Goal: Information Seeking & Learning: Learn about a topic

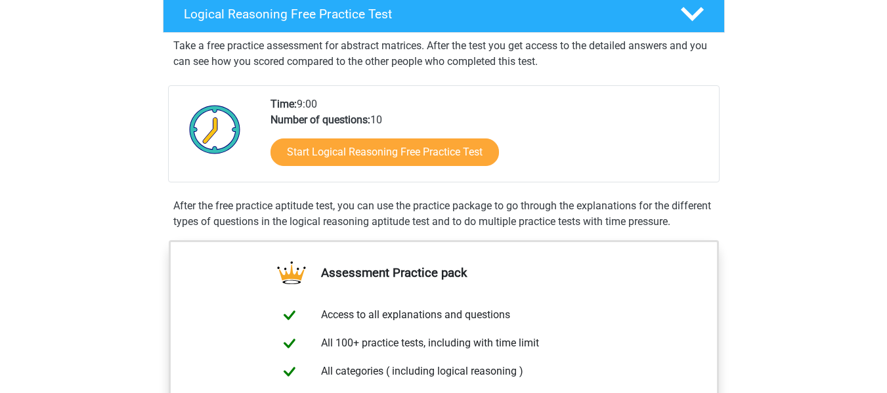
scroll to position [197, 0]
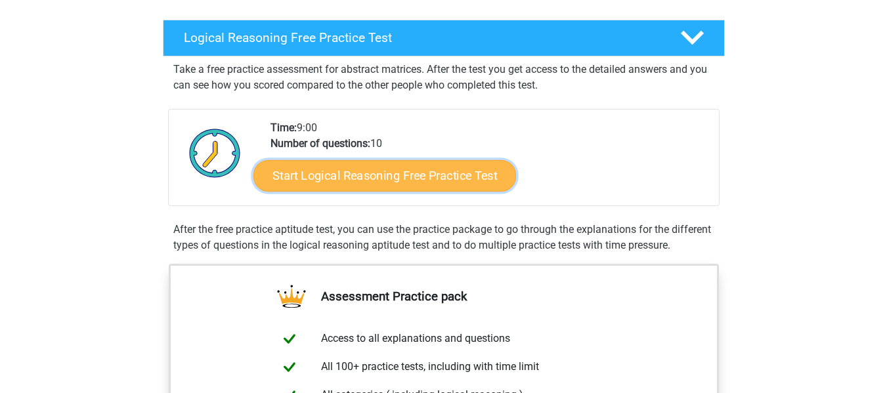
click at [437, 180] on link "Start Logical Reasoning Free Practice Test" at bounding box center [384, 176] width 263 height 32
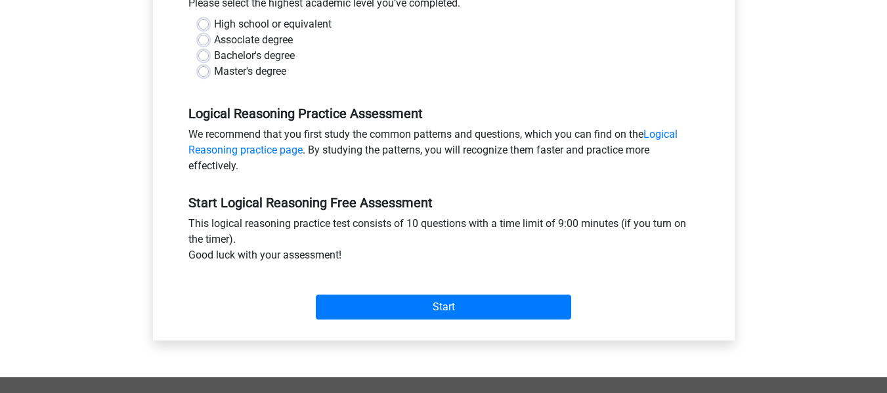
scroll to position [328, 0]
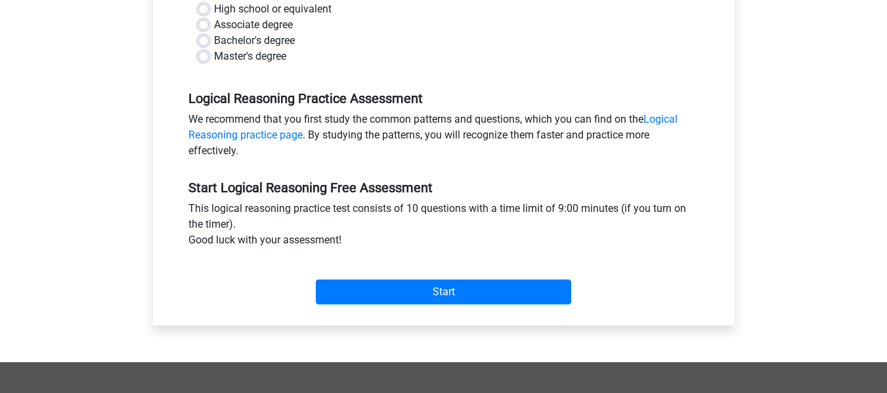
click at [493, 305] on div "Start" at bounding box center [444, 281] width 531 height 56
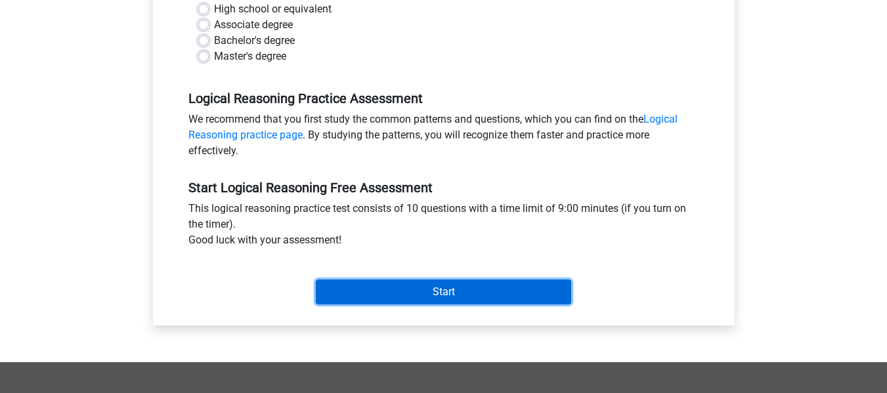
click at [501, 296] on input "Start" at bounding box center [443, 292] width 255 height 25
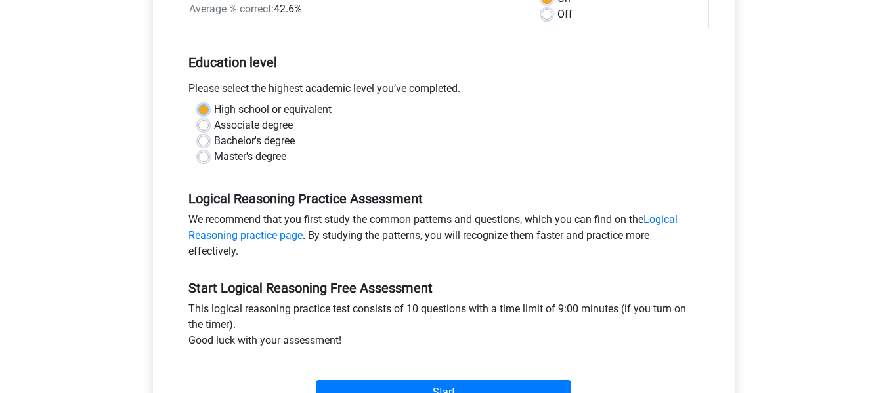
scroll to position [131, 0]
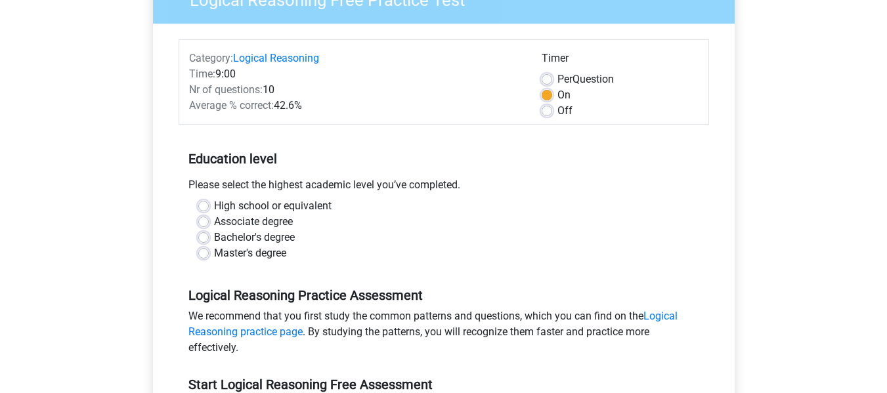
click at [136, 125] on div "Logical Reasoning Free Practice Test Category: Logical Reasoning Time: 9:00 Nr …" at bounding box center [444, 257] width 624 height 604
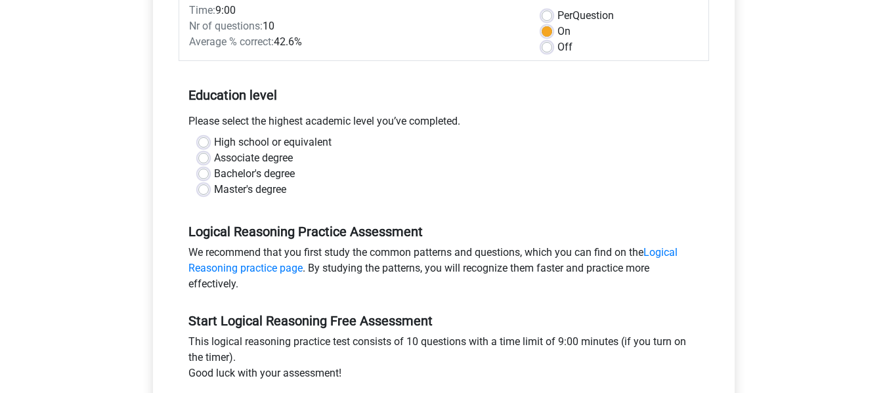
scroll to position [197, 0]
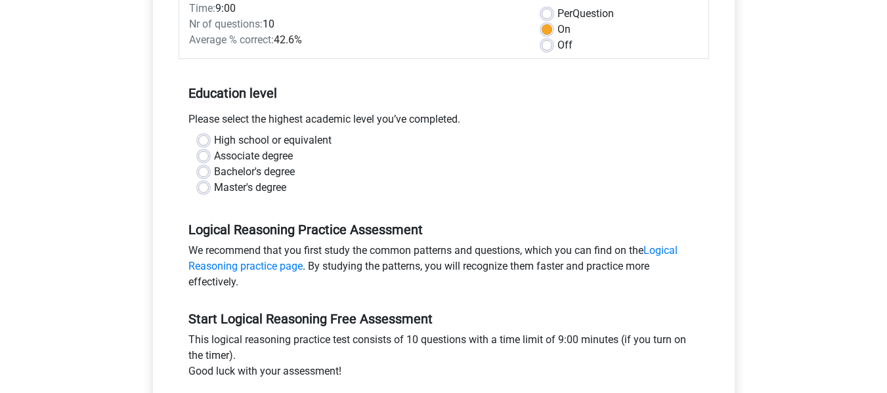
click at [262, 189] on label "Master's degree" at bounding box center [250, 188] width 72 height 16
click at [209, 189] on input "Master's degree" at bounding box center [203, 186] width 11 height 13
radio input "true"
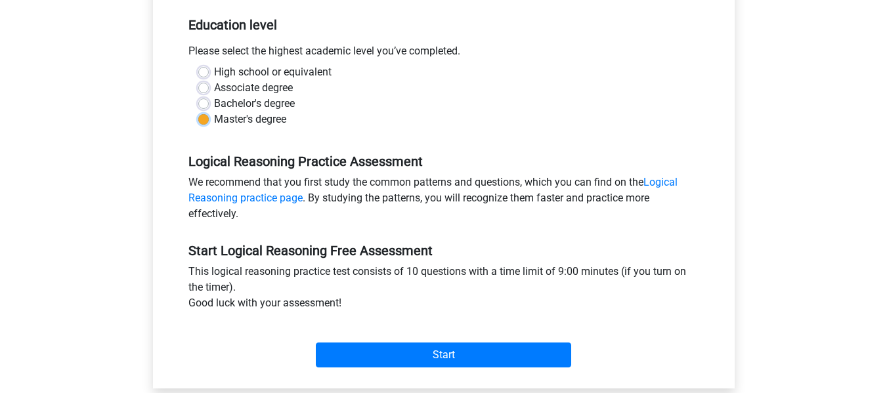
scroll to position [328, 0]
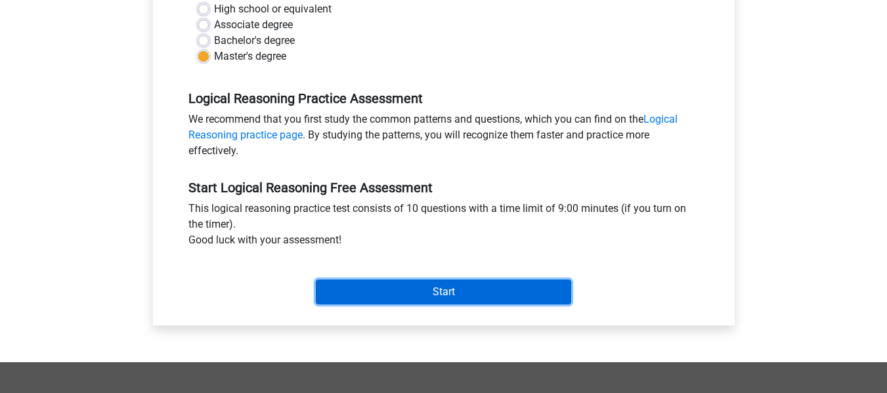
click at [453, 297] on input "Start" at bounding box center [443, 292] width 255 height 25
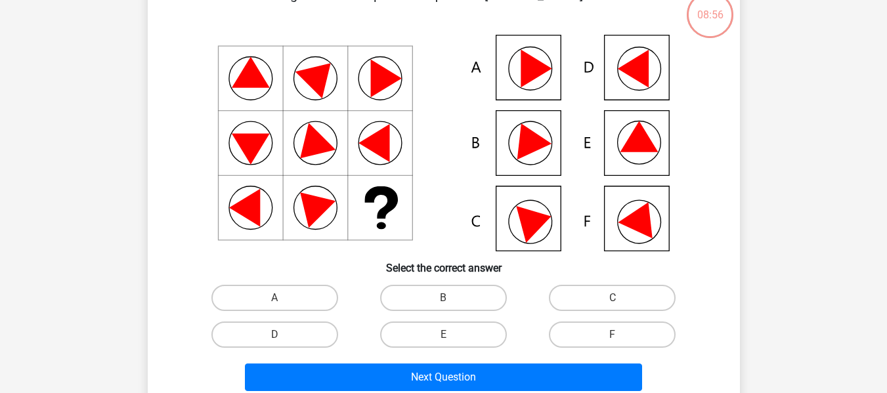
scroll to position [66, 0]
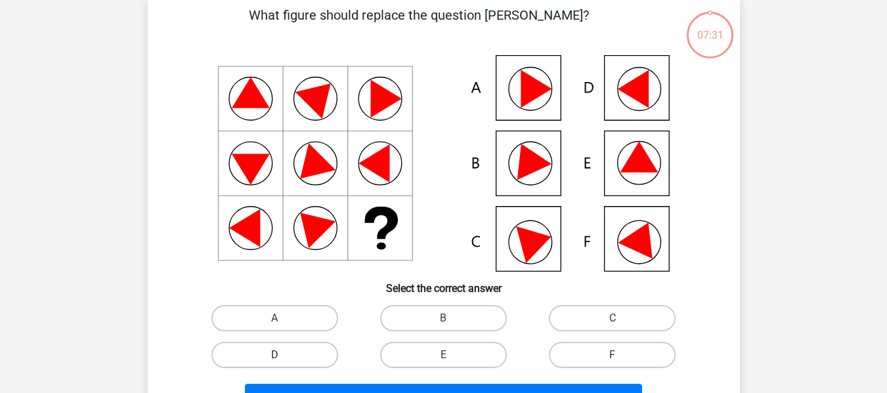
click at [287, 351] on label "D" at bounding box center [274, 355] width 127 height 26
click at [283, 355] on input "D" at bounding box center [278, 359] width 9 height 9
radio input "true"
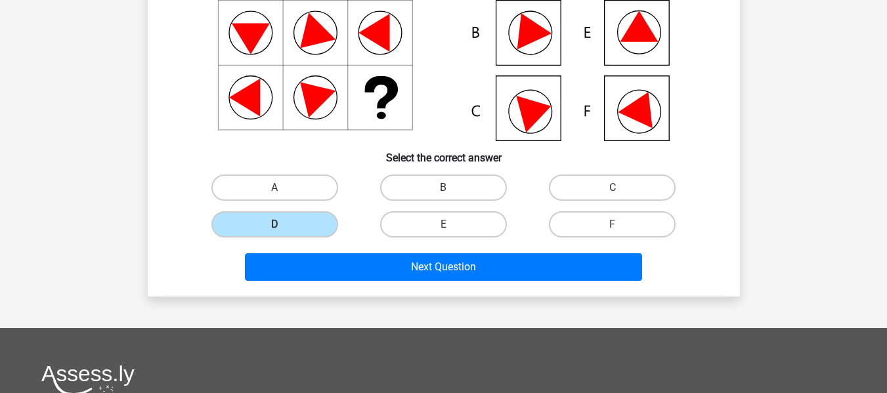
scroll to position [197, 0]
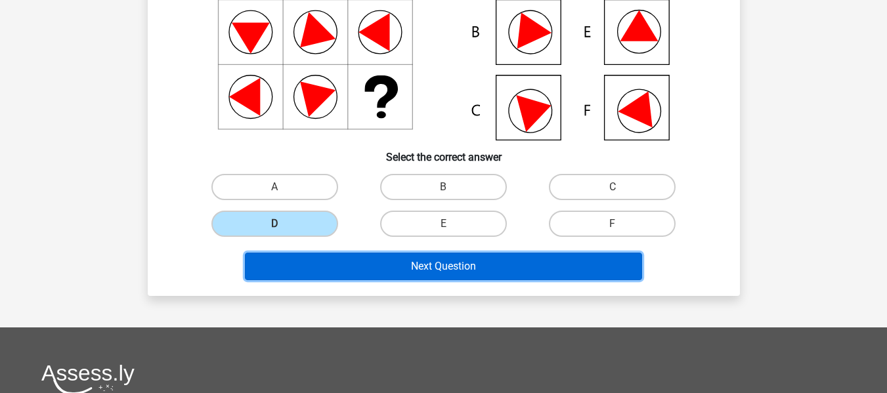
click at [474, 273] on button "Next Question" at bounding box center [443, 267] width 397 height 28
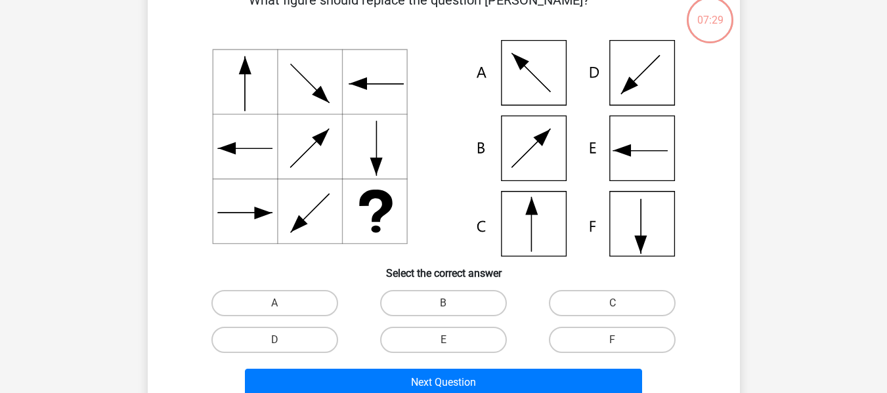
scroll to position [60, 0]
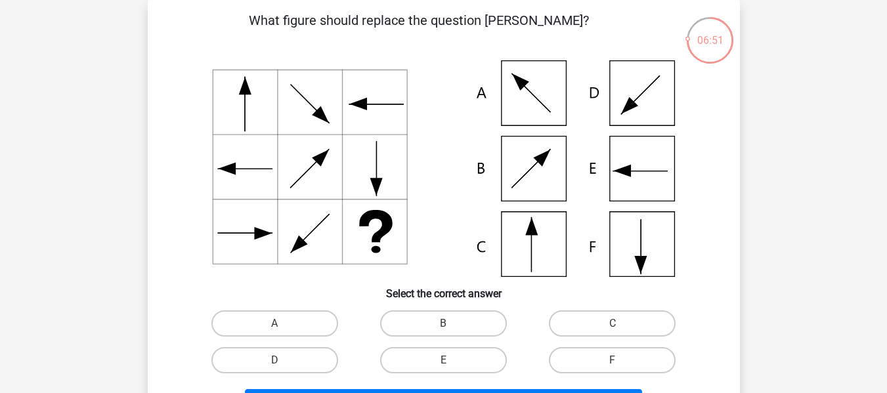
click at [448, 360] on input "E" at bounding box center [447, 364] width 9 height 9
radio input "true"
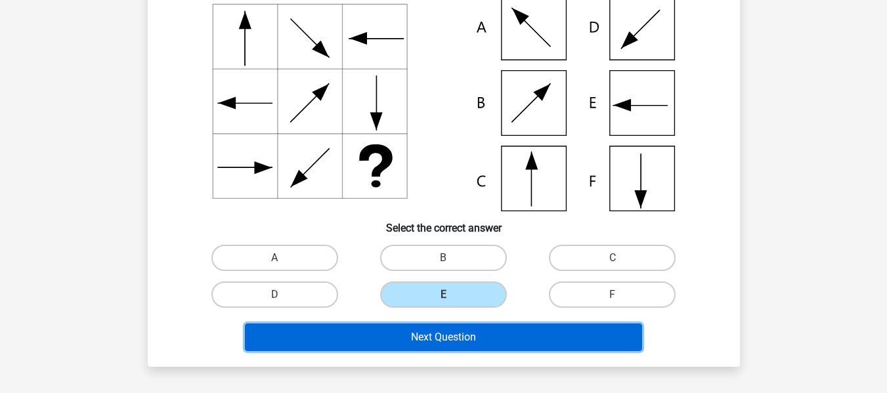
click at [548, 335] on button "Next Question" at bounding box center [443, 338] width 397 height 28
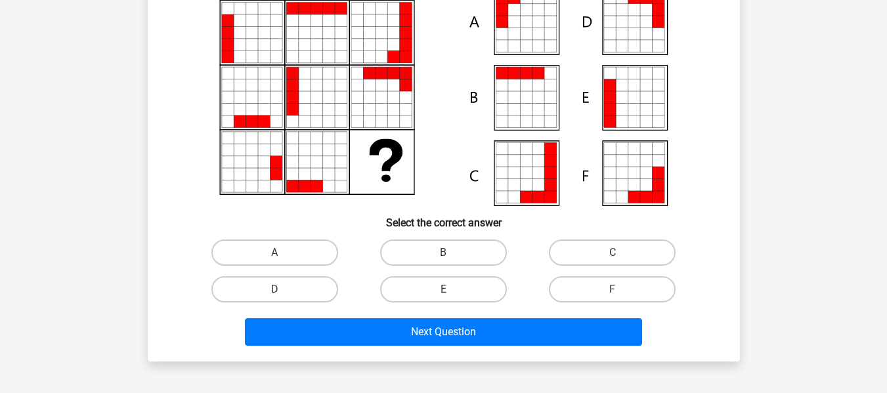
scroll to position [66, 0]
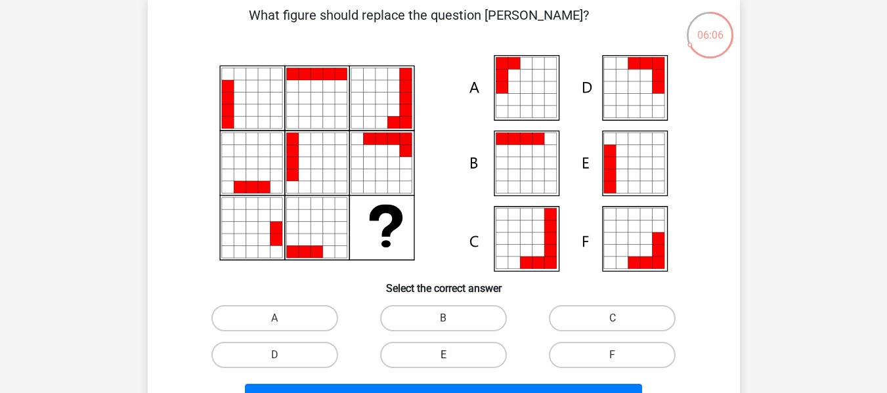
click at [433, 350] on label "E" at bounding box center [443, 355] width 127 height 26
click at [443, 355] on input "E" at bounding box center [447, 359] width 9 height 9
radio input "true"
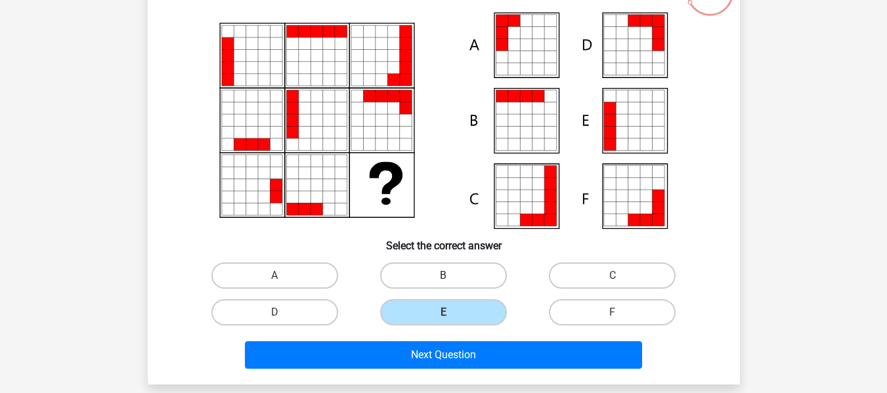
scroll to position [131, 0]
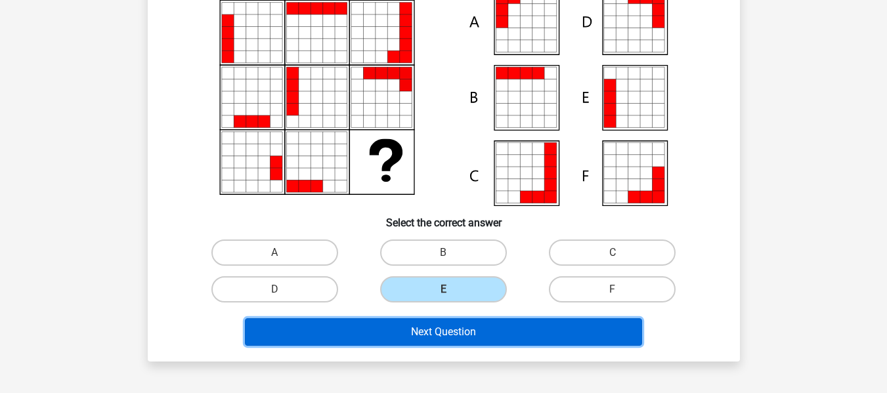
click at [461, 336] on button "Next Question" at bounding box center [443, 332] width 397 height 28
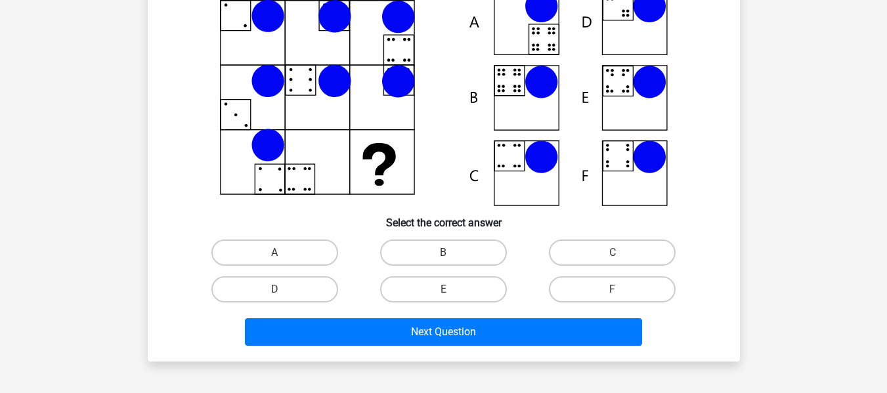
click at [563, 285] on label "F" at bounding box center [612, 289] width 127 height 26
click at [613, 290] on input "F" at bounding box center [617, 294] width 9 height 9
radio input "true"
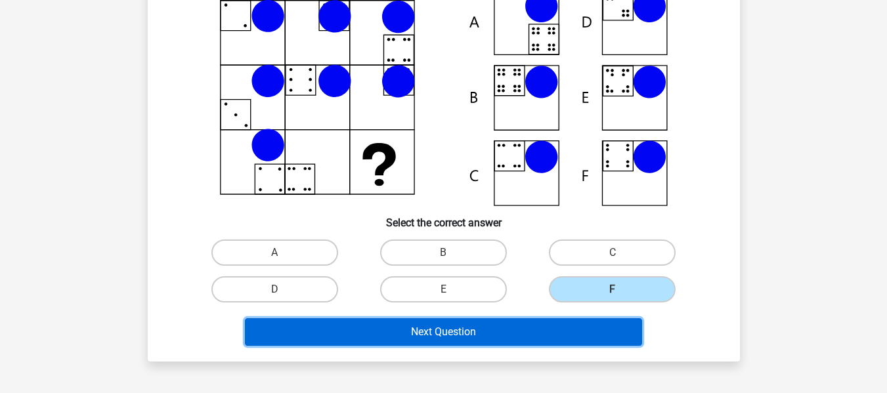
click at [543, 326] on button "Next Question" at bounding box center [443, 332] width 397 height 28
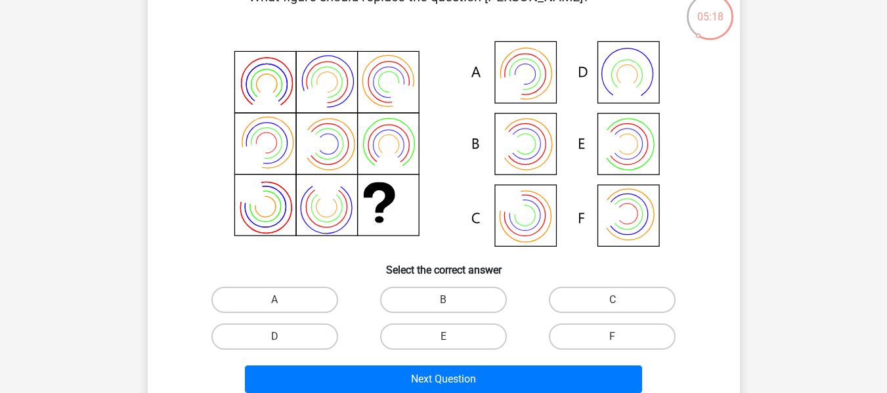
scroll to position [60, 0]
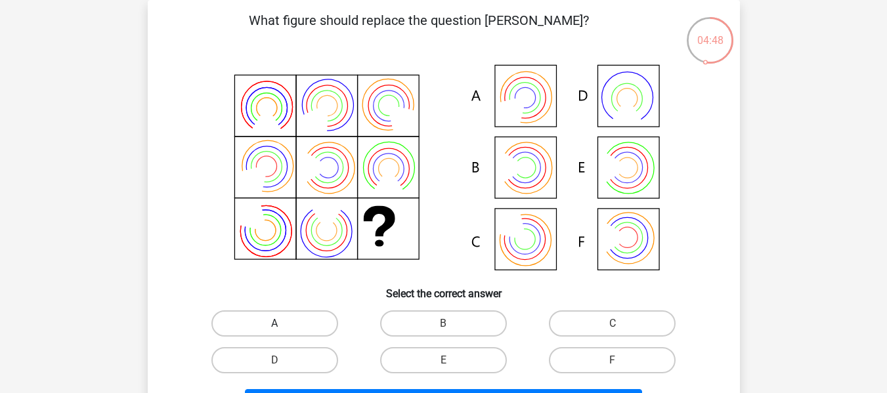
click at [276, 315] on label "A" at bounding box center [274, 324] width 127 height 26
click at [276, 324] on input "A" at bounding box center [278, 328] width 9 height 9
radio input "true"
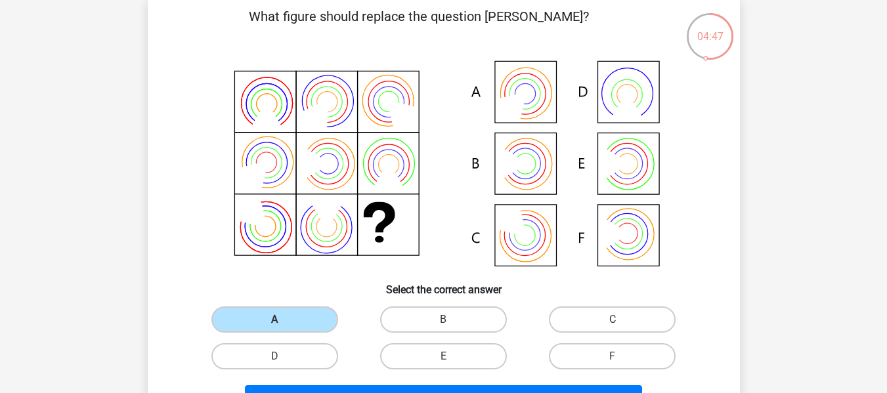
scroll to position [192, 0]
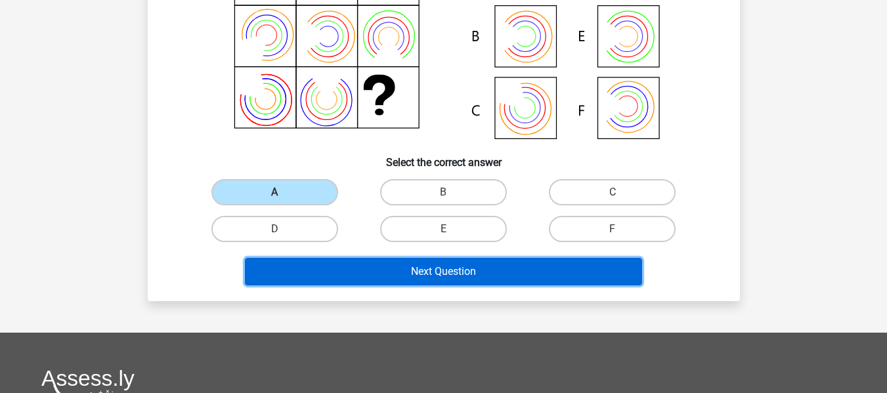
click at [496, 282] on button "Next Question" at bounding box center [443, 272] width 397 height 28
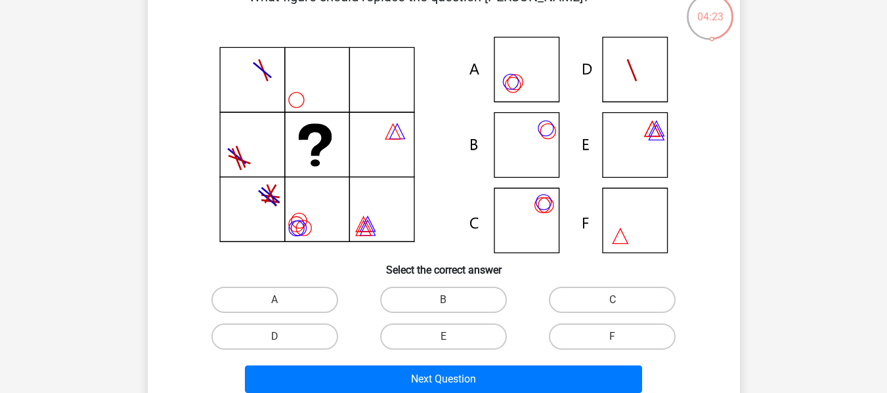
scroll to position [60, 0]
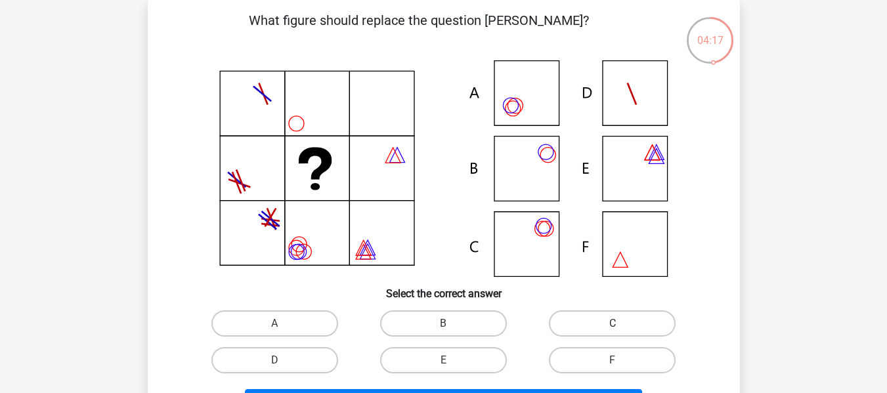
click at [654, 322] on label "C" at bounding box center [612, 324] width 127 height 26
click at [621, 324] on input "C" at bounding box center [617, 328] width 9 height 9
radio input "true"
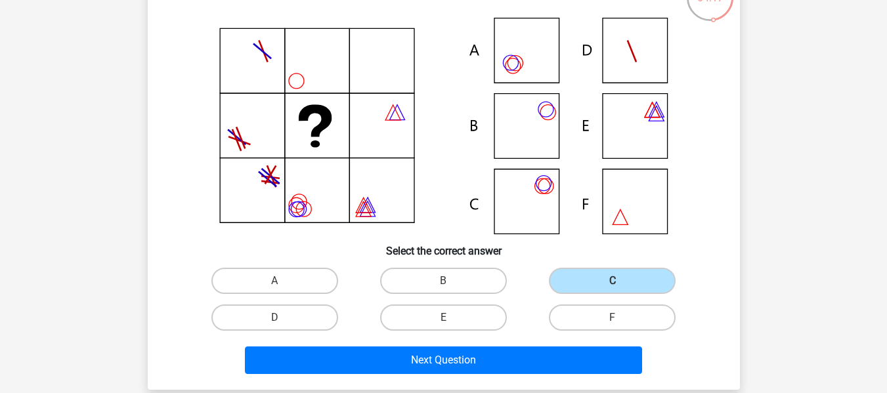
scroll to position [126, 0]
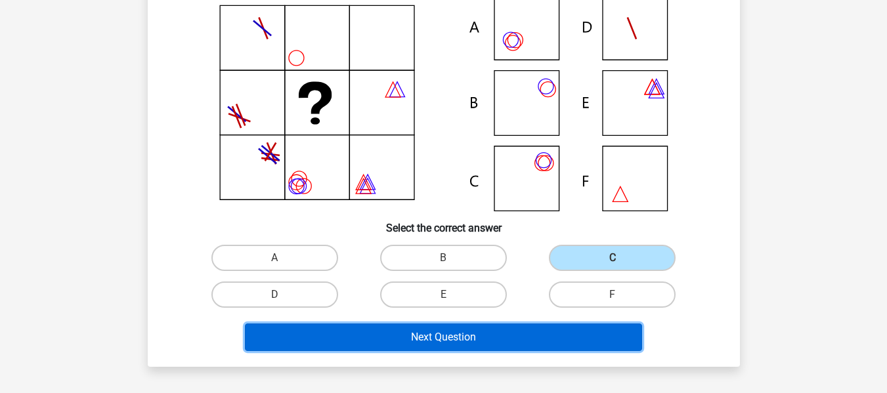
click at [571, 332] on button "Next Question" at bounding box center [443, 338] width 397 height 28
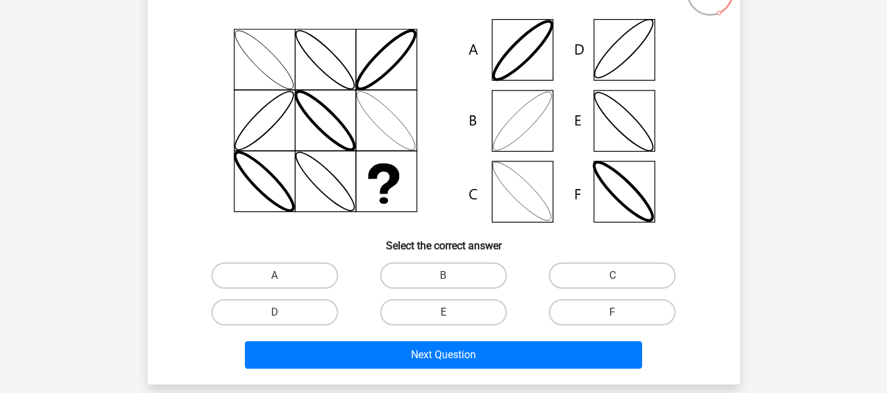
scroll to position [131, 0]
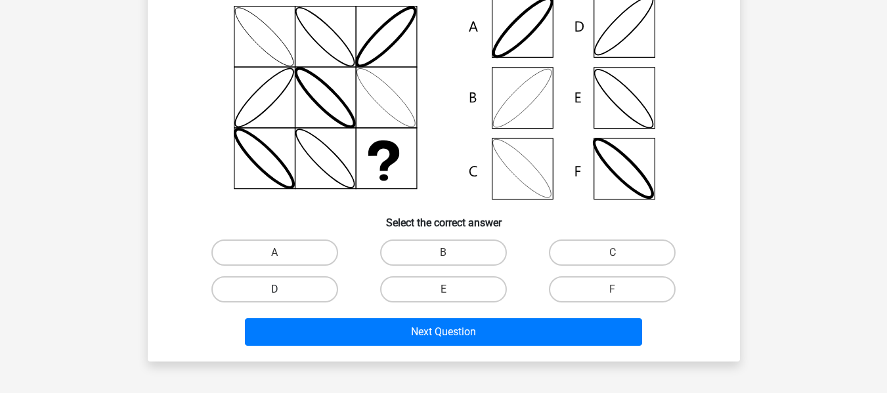
click at [273, 294] on label "D" at bounding box center [274, 289] width 127 height 26
click at [274, 294] on input "D" at bounding box center [278, 294] width 9 height 9
radio input "true"
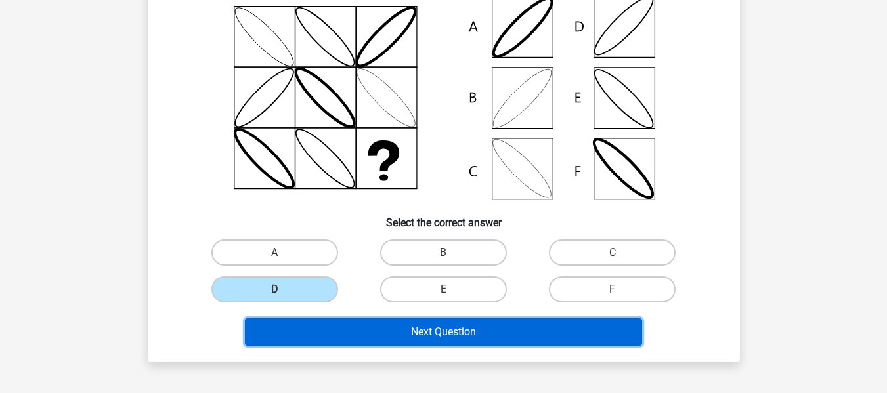
click at [347, 320] on button "Next Question" at bounding box center [443, 332] width 397 height 28
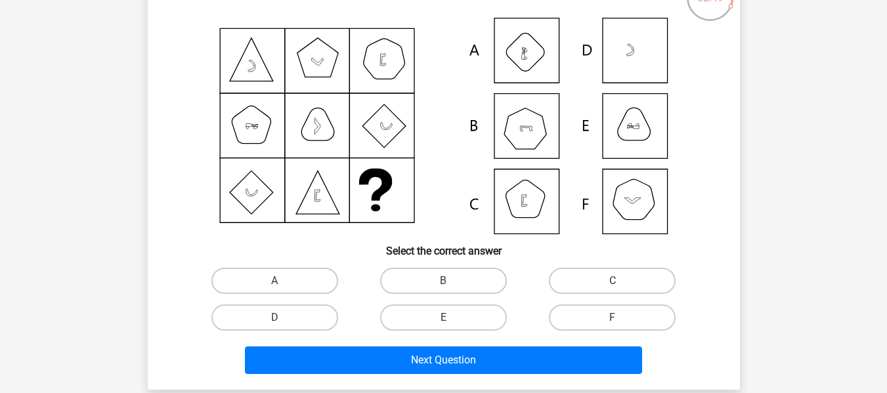
scroll to position [126, 0]
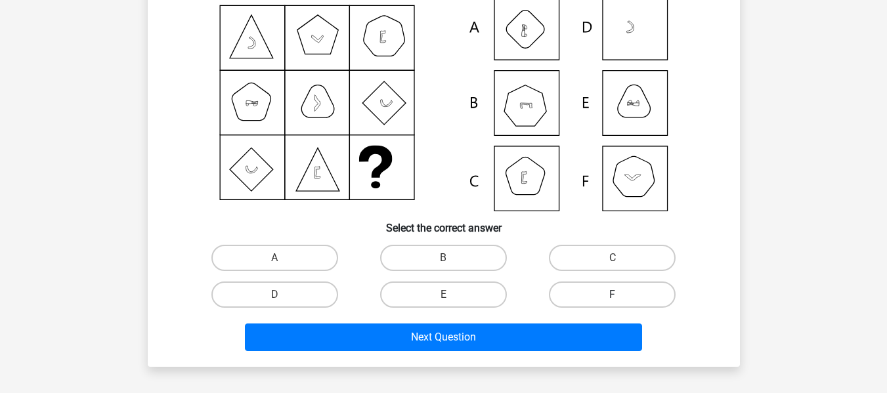
click at [575, 295] on label "F" at bounding box center [612, 295] width 127 height 26
click at [613, 295] on input "F" at bounding box center [617, 299] width 9 height 9
radio input "true"
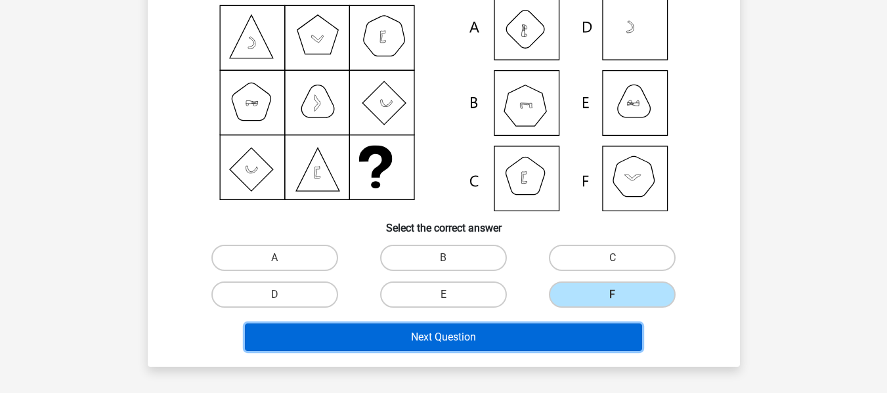
click at [533, 338] on button "Next Question" at bounding box center [443, 338] width 397 height 28
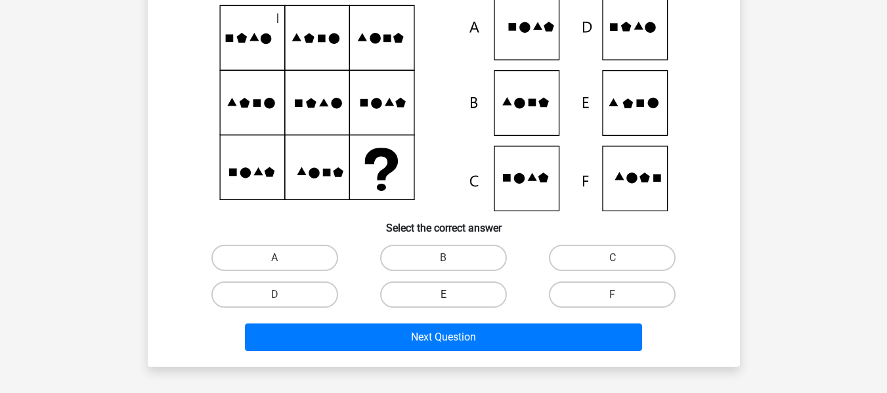
click at [485, 303] on label "E" at bounding box center [443, 295] width 127 height 26
click at [452, 303] on input "E" at bounding box center [447, 299] width 9 height 9
radio input "true"
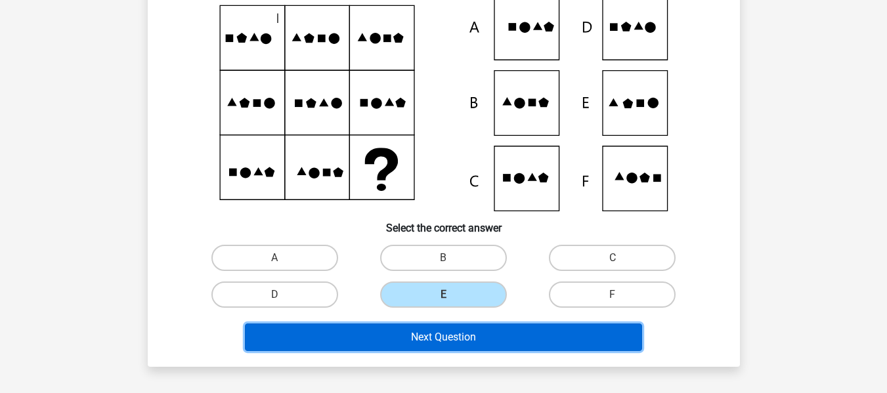
click at [470, 332] on button "Next Question" at bounding box center [443, 338] width 397 height 28
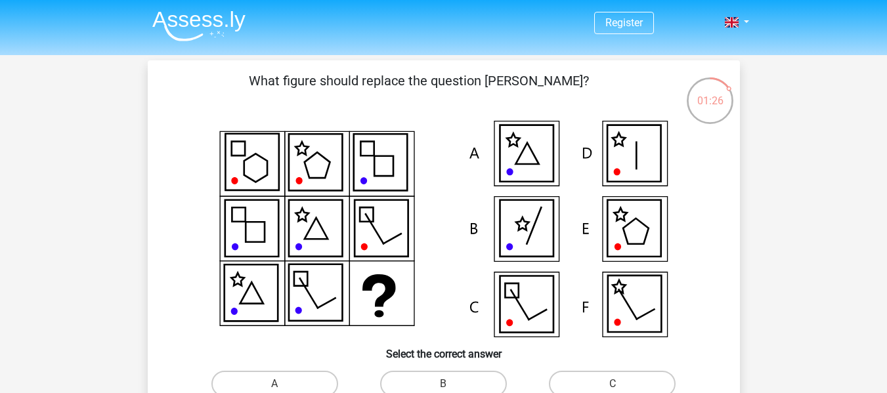
scroll to position [131, 0]
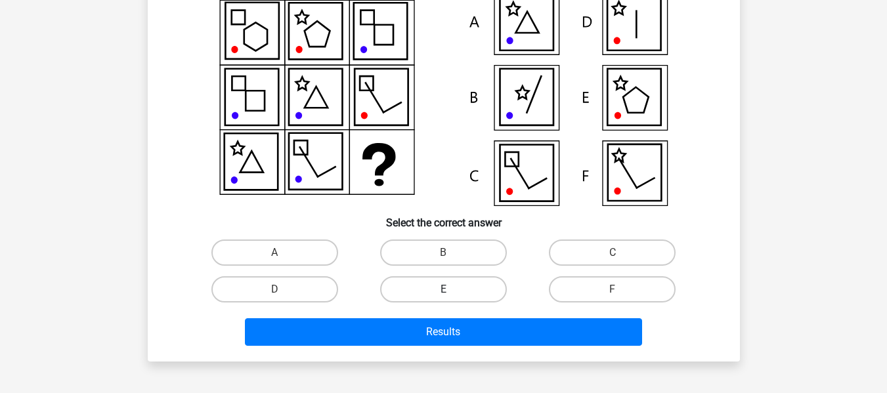
click at [486, 292] on label "E" at bounding box center [443, 289] width 127 height 26
click at [452, 292] on input "E" at bounding box center [447, 294] width 9 height 9
radio input "true"
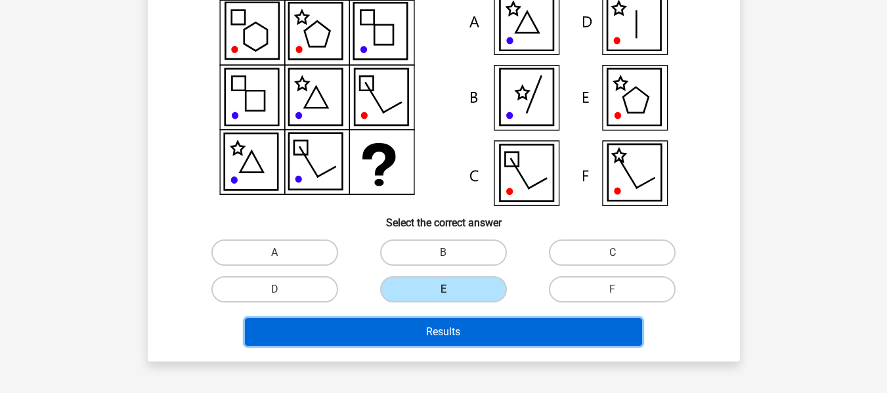
click at [493, 332] on button "Results" at bounding box center [443, 332] width 397 height 28
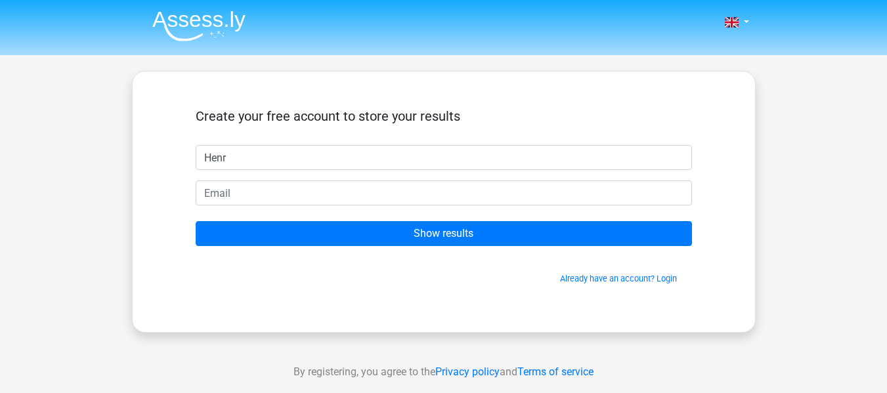
type input "Henr"
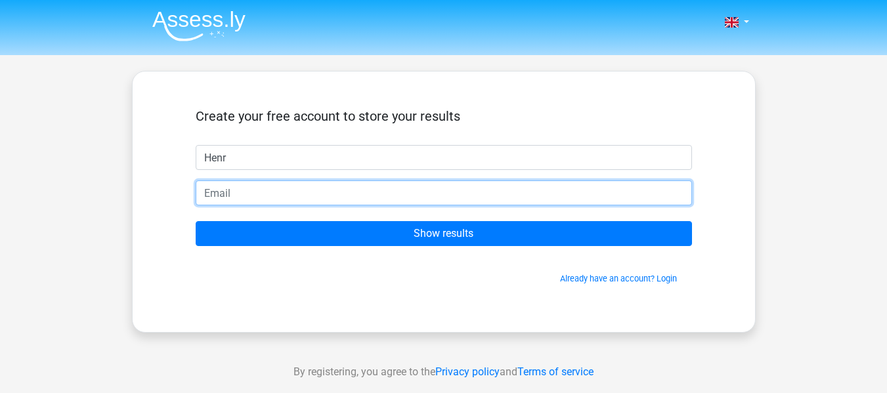
click at [314, 196] on input "email" at bounding box center [444, 193] width 496 height 25
type input "holiveira8888@gmail.com"
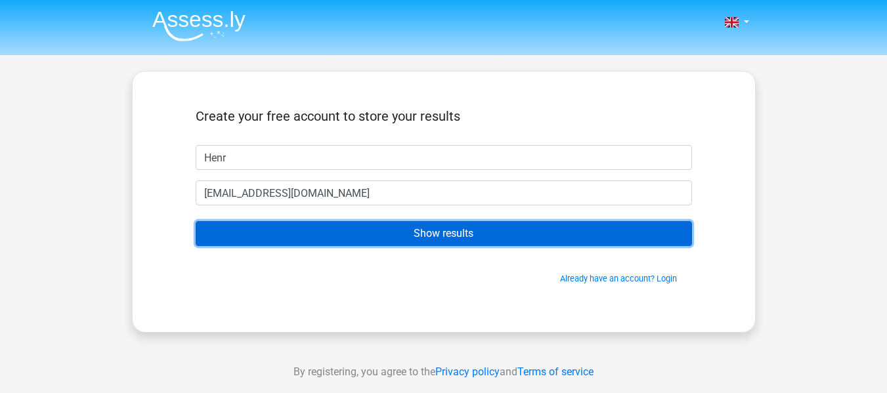
click at [360, 230] on input "Show results" at bounding box center [444, 233] width 496 height 25
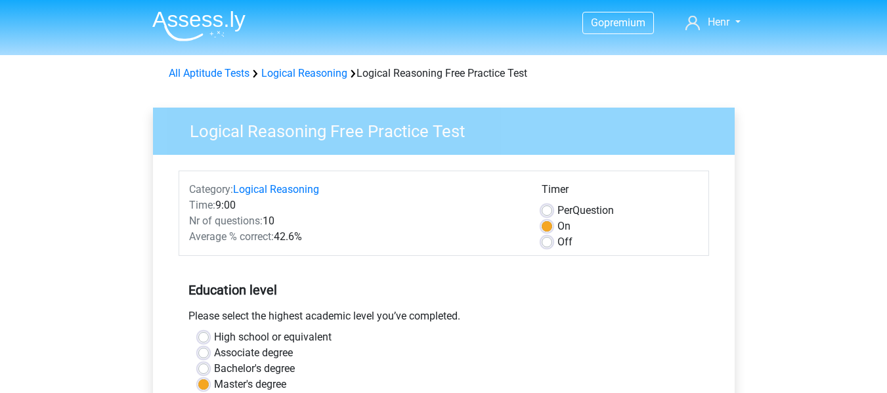
scroll to position [328, 0]
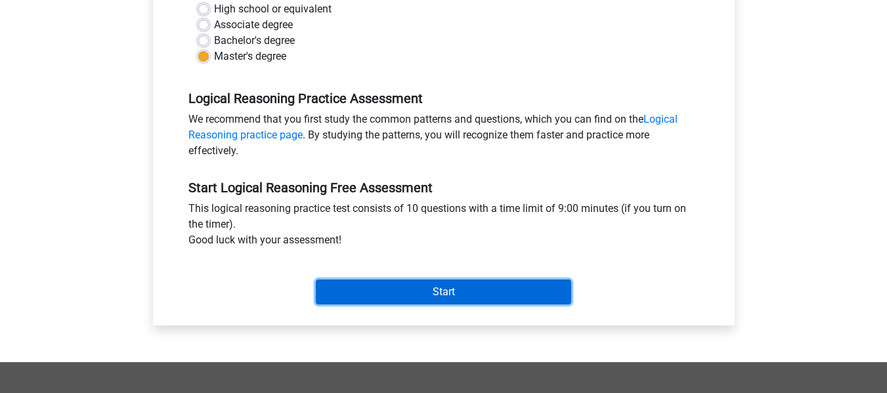
click at [424, 280] on input "Start" at bounding box center [443, 292] width 255 height 25
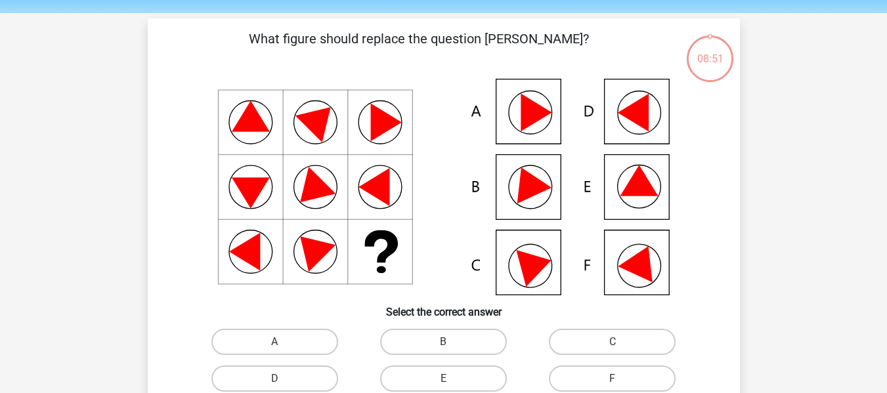
scroll to position [66, 0]
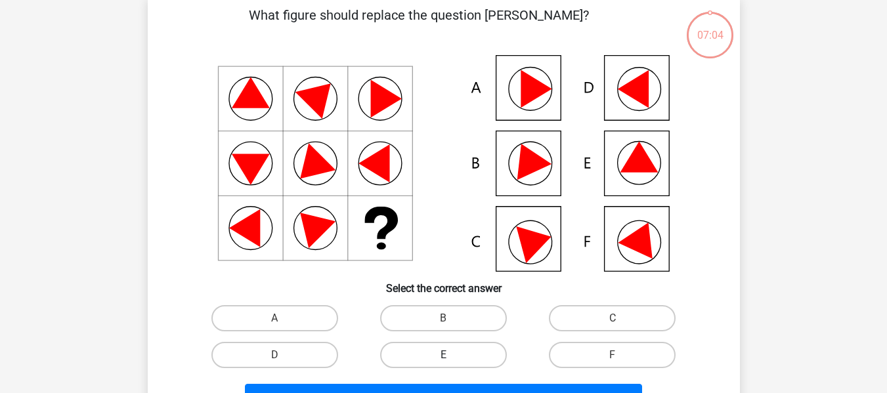
click at [426, 351] on label "E" at bounding box center [443, 355] width 127 height 26
click at [443, 355] on input "E" at bounding box center [447, 359] width 9 height 9
radio input "true"
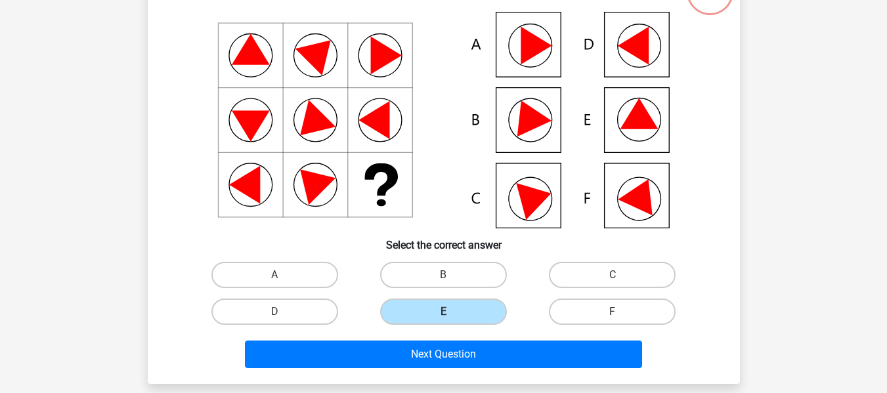
scroll to position [131, 0]
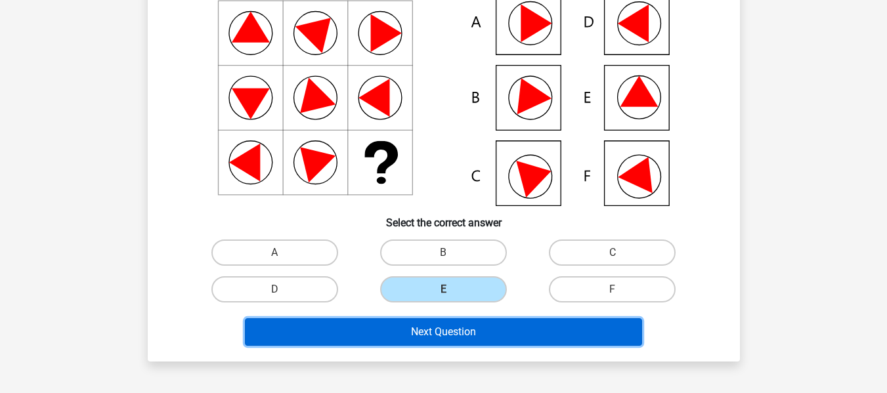
click at [498, 340] on button "Next Question" at bounding box center [443, 332] width 397 height 28
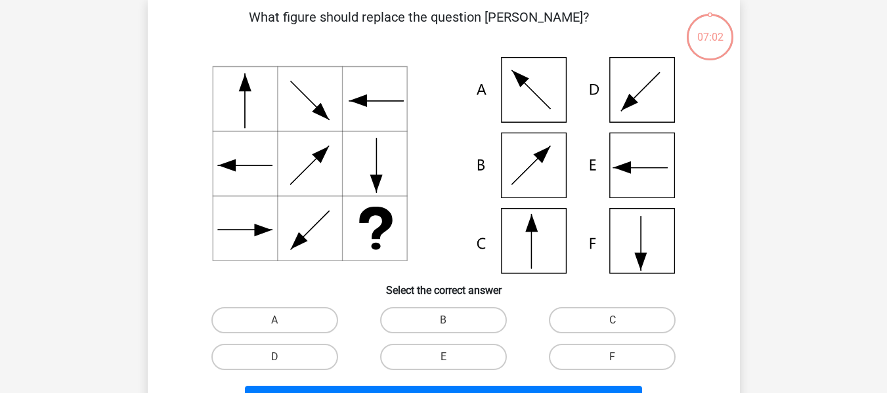
scroll to position [60, 0]
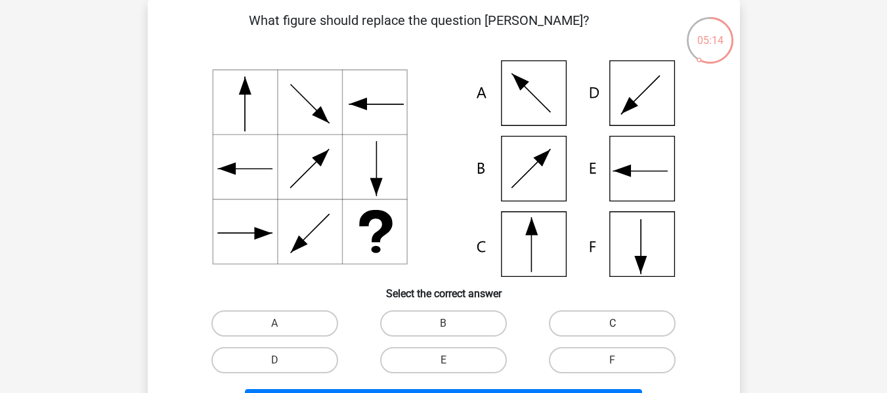
click at [589, 324] on label "C" at bounding box center [612, 324] width 127 height 26
click at [613, 324] on input "C" at bounding box center [617, 328] width 9 height 9
radio input "true"
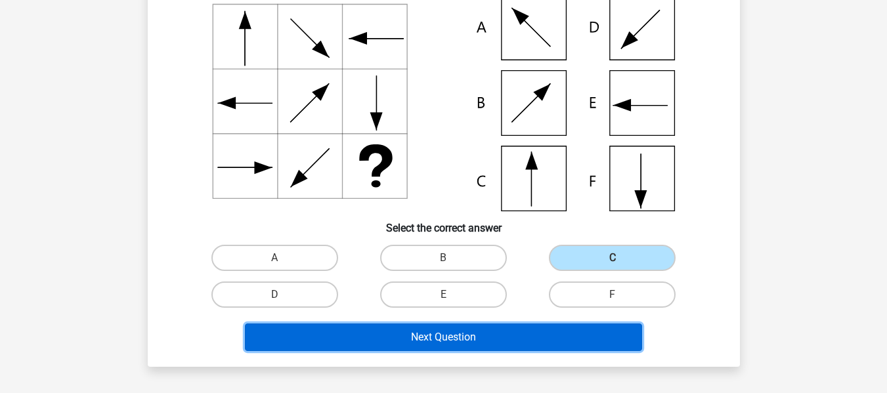
click at [483, 341] on button "Next Question" at bounding box center [443, 338] width 397 height 28
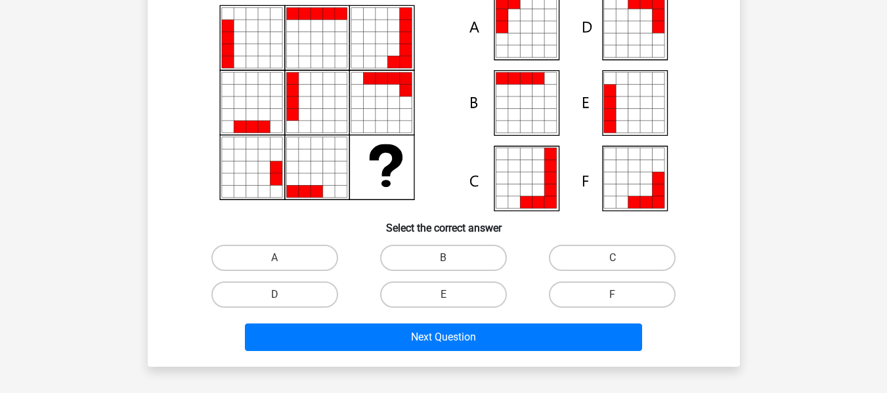
scroll to position [60, 0]
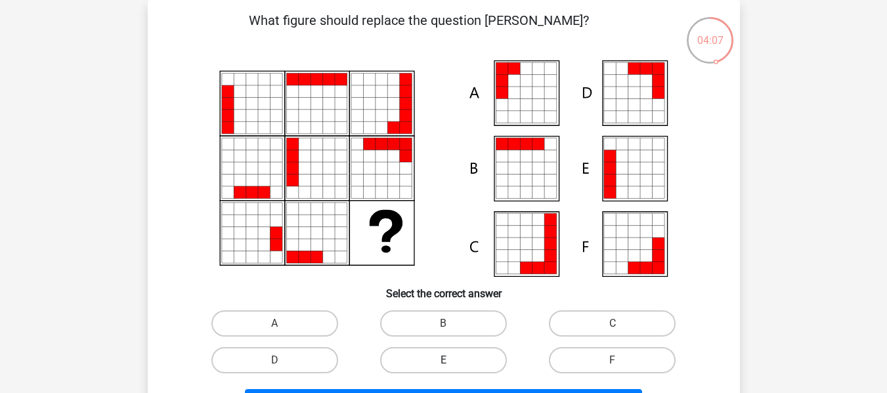
click at [440, 366] on label "E" at bounding box center [443, 360] width 127 height 26
click at [443, 366] on input "E" at bounding box center [447, 364] width 9 height 9
radio input "true"
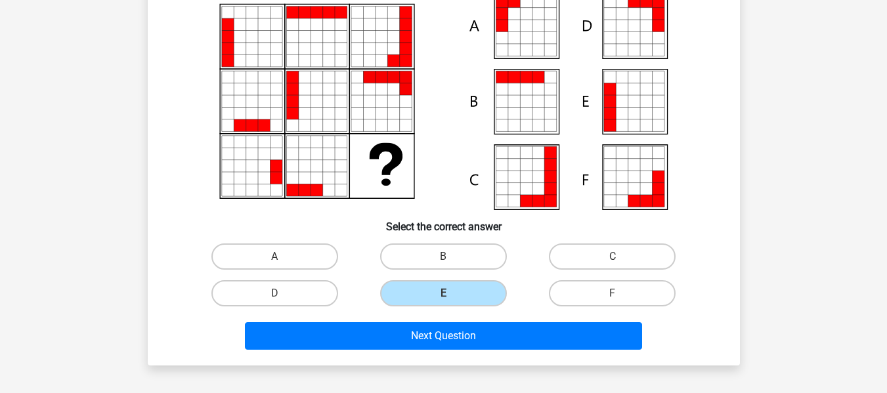
scroll to position [192, 0]
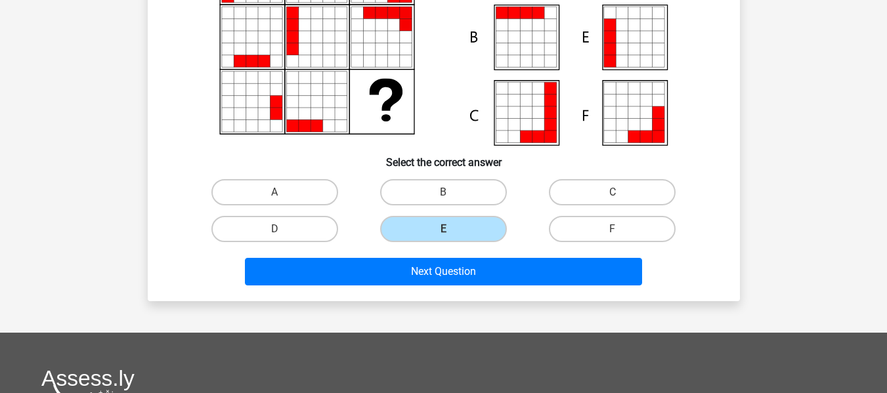
click at [559, 256] on div "Next Question" at bounding box center [444, 269] width 550 height 43
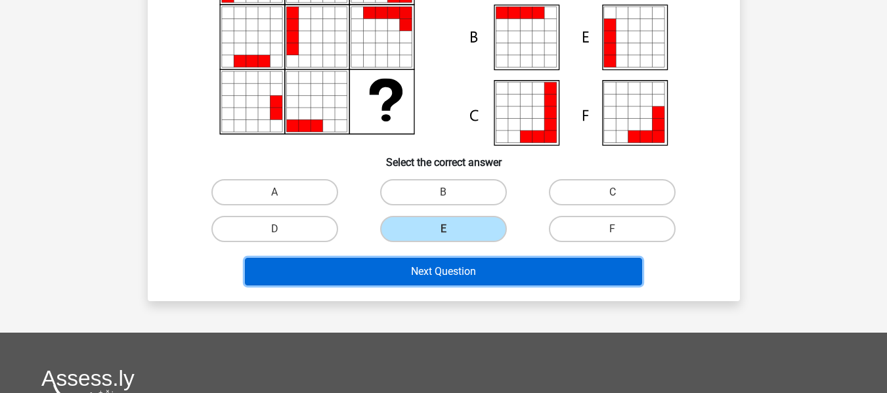
click at [559, 273] on button "Next Question" at bounding box center [443, 272] width 397 height 28
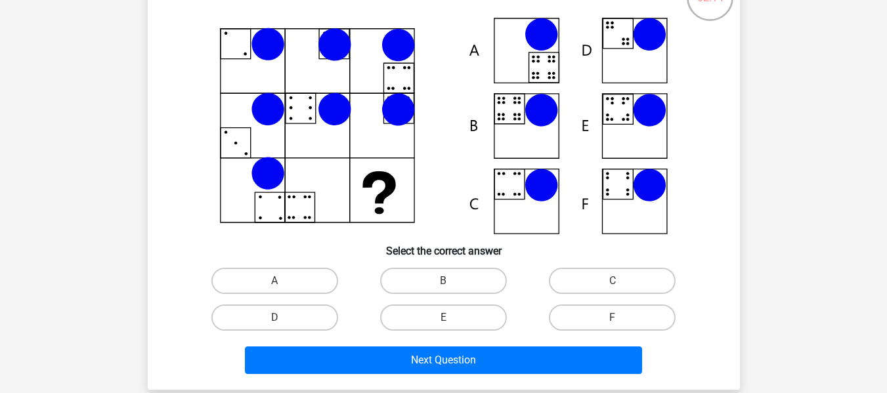
scroll to position [126, 0]
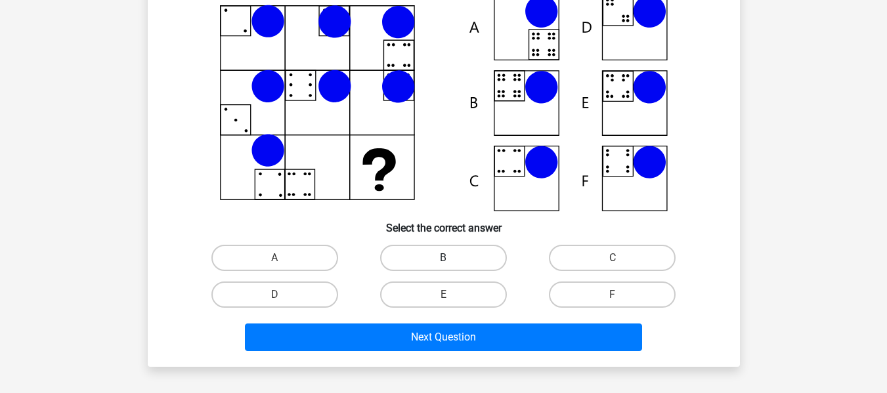
click at [411, 258] on label "B" at bounding box center [443, 258] width 127 height 26
click at [443, 258] on input "B" at bounding box center [447, 262] width 9 height 9
radio input "true"
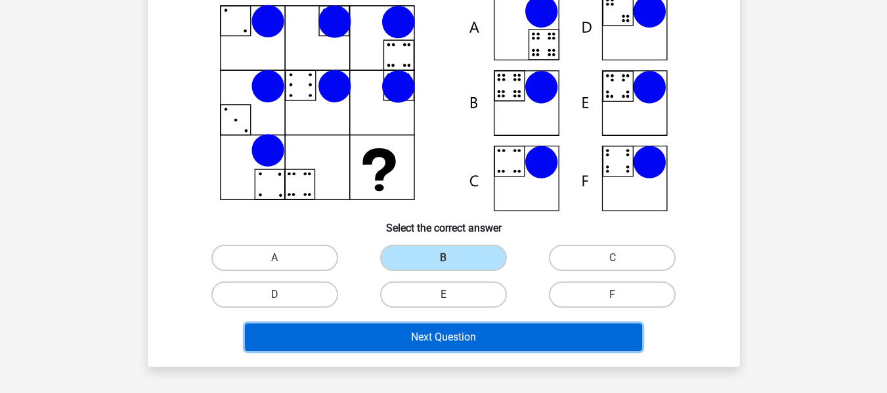
click at [449, 342] on button "Next Question" at bounding box center [443, 338] width 397 height 28
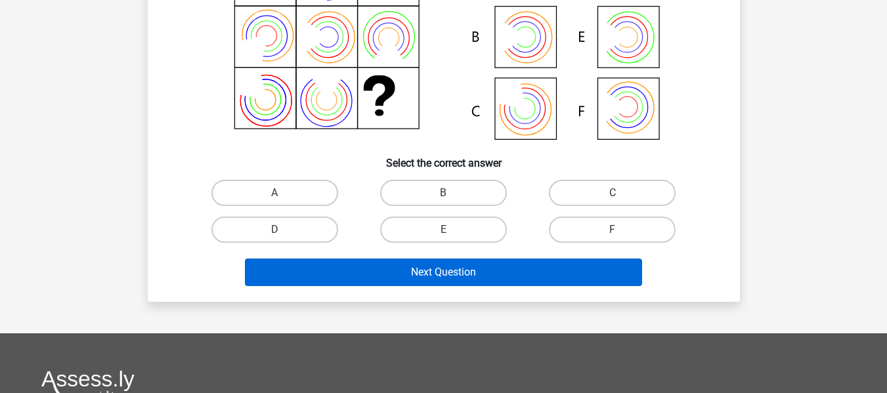
scroll to position [192, 0]
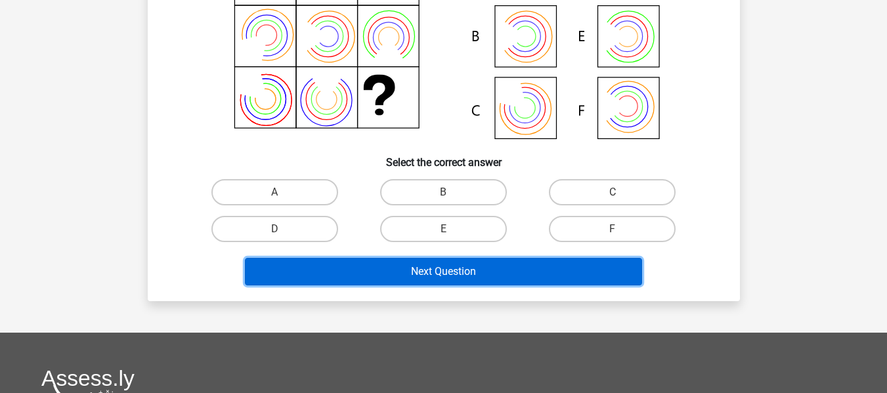
click at [575, 267] on button "Next Question" at bounding box center [443, 272] width 397 height 28
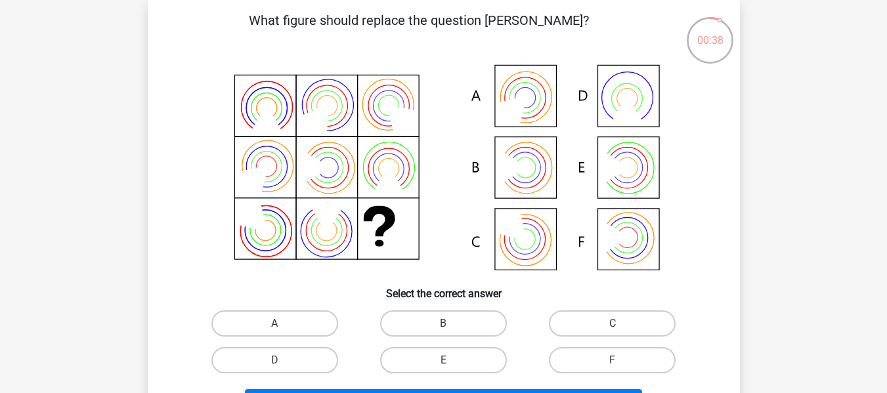
scroll to position [126, 0]
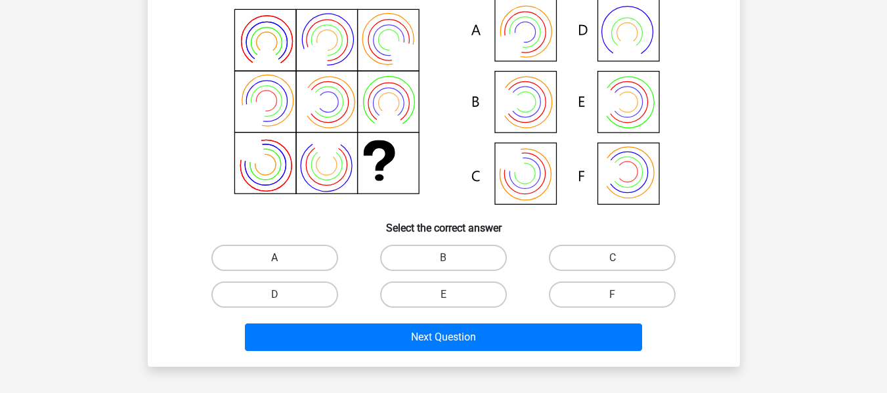
click at [314, 255] on label "A" at bounding box center [274, 258] width 127 height 26
click at [283, 258] on input "A" at bounding box center [278, 262] width 9 height 9
radio input "true"
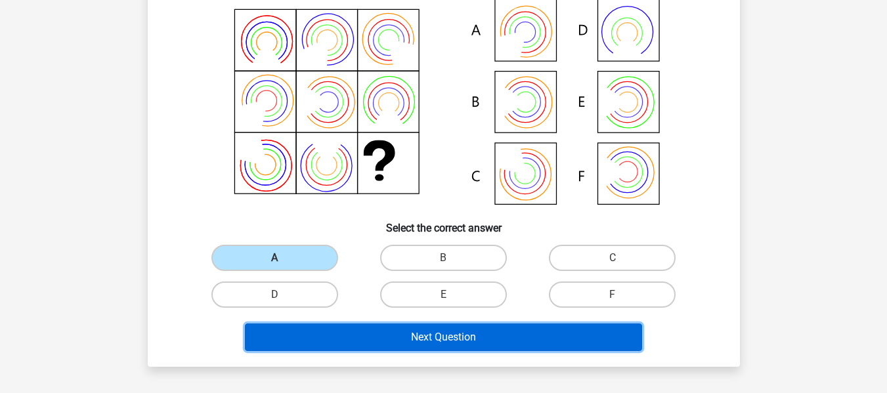
click at [383, 341] on button "Next Question" at bounding box center [443, 338] width 397 height 28
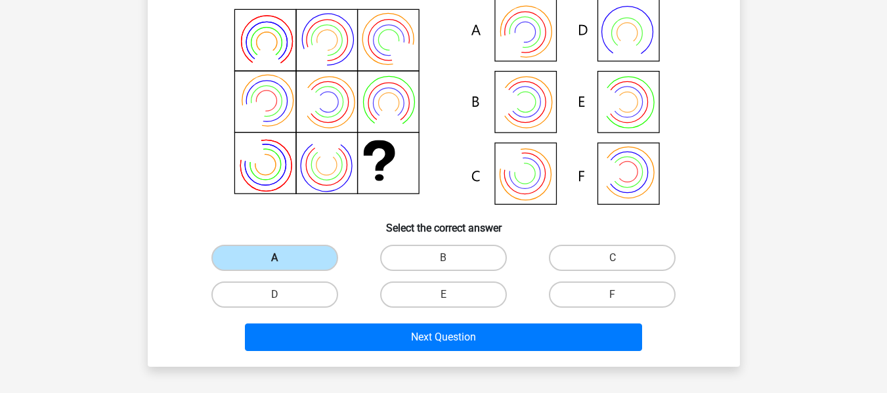
click at [290, 251] on label "A" at bounding box center [274, 258] width 127 height 26
click at [283, 258] on input "A" at bounding box center [278, 262] width 9 height 9
click at [290, 251] on label "A" at bounding box center [274, 258] width 127 height 26
click at [283, 258] on input "A" at bounding box center [278, 262] width 9 height 9
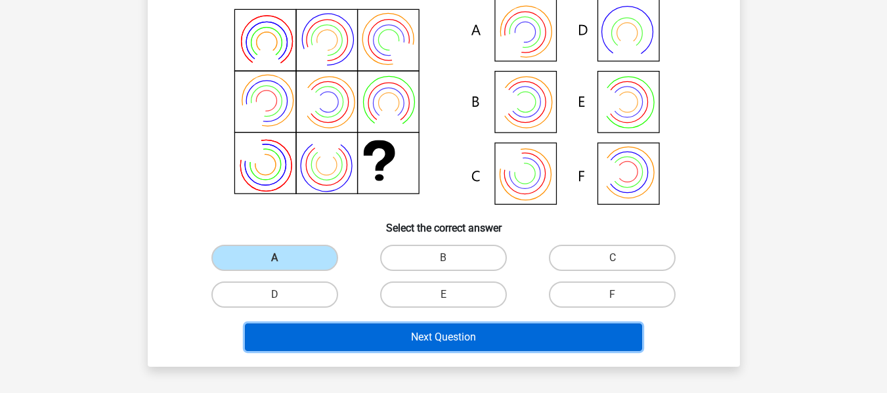
click at [406, 342] on button "Next Question" at bounding box center [443, 338] width 397 height 28
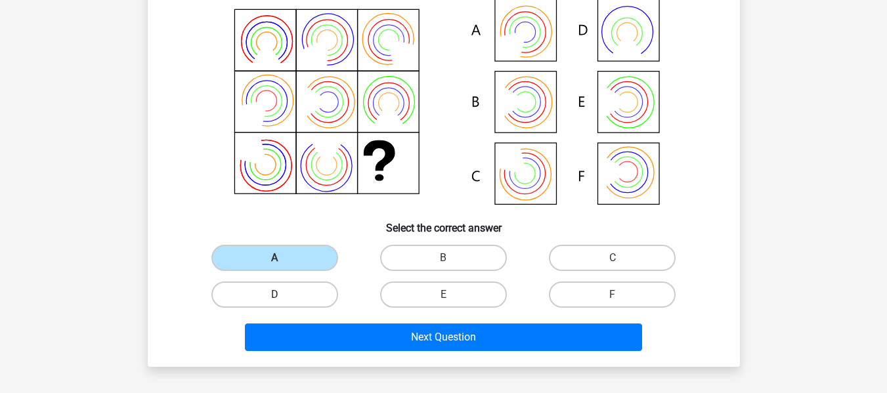
click at [229, 284] on label "D" at bounding box center [274, 295] width 127 height 26
click at [274, 295] on input "D" at bounding box center [278, 299] width 9 height 9
radio input "true"
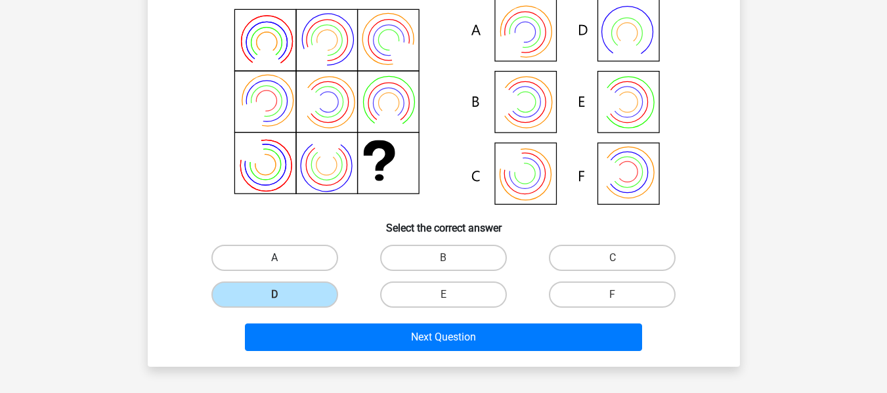
click at [263, 259] on label "A" at bounding box center [274, 258] width 127 height 26
click at [274, 259] on input "A" at bounding box center [278, 262] width 9 height 9
radio input "true"
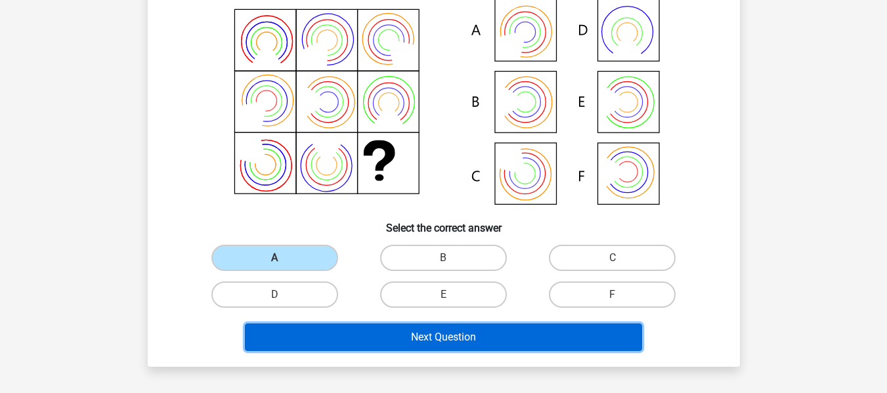
click at [334, 332] on button "Next Question" at bounding box center [443, 338] width 397 height 28
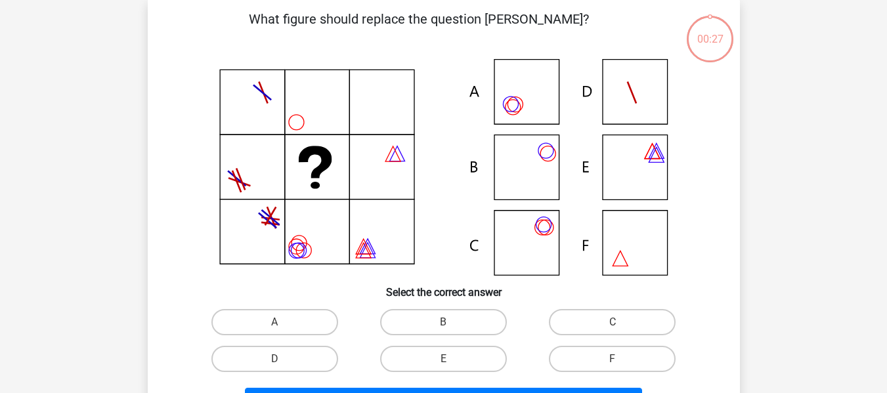
scroll to position [60, 0]
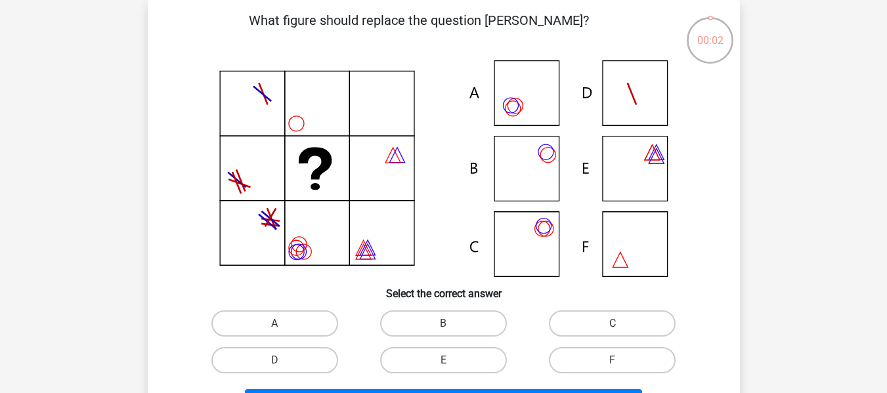
click at [548, 164] on icon at bounding box center [443, 168] width 529 height 217
click at [437, 318] on label "B" at bounding box center [443, 324] width 127 height 26
click at [443, 324] on input "B" at bounding box center [447, 328] width 9 height 9
radio input "true"
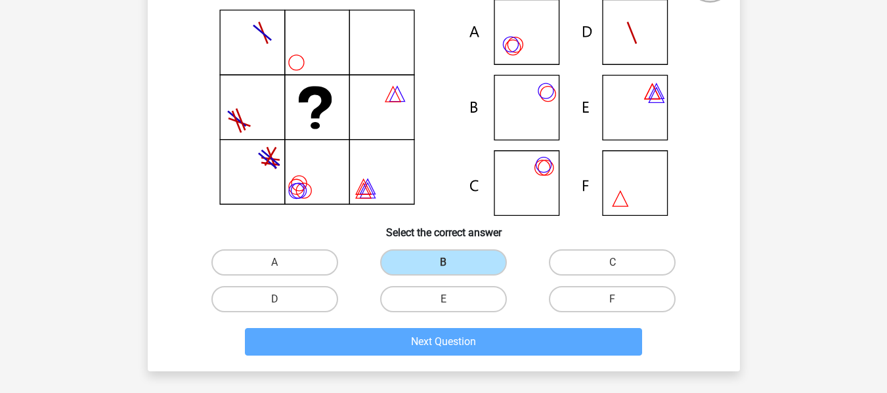
scroll to position [192, 0]
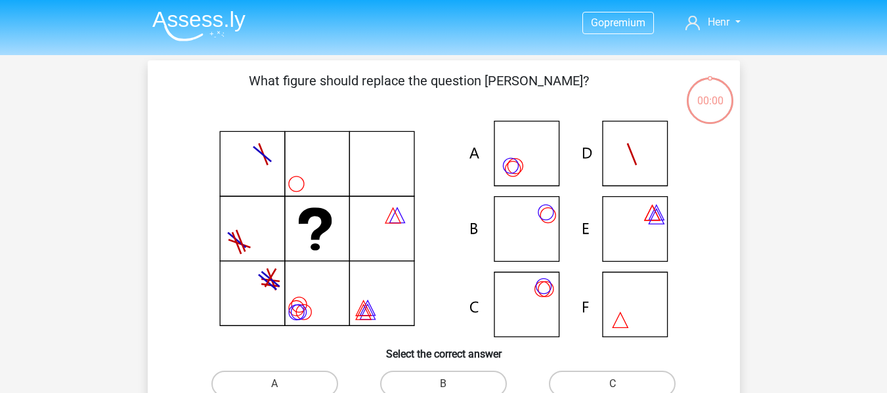
scroll to position [192, 0]
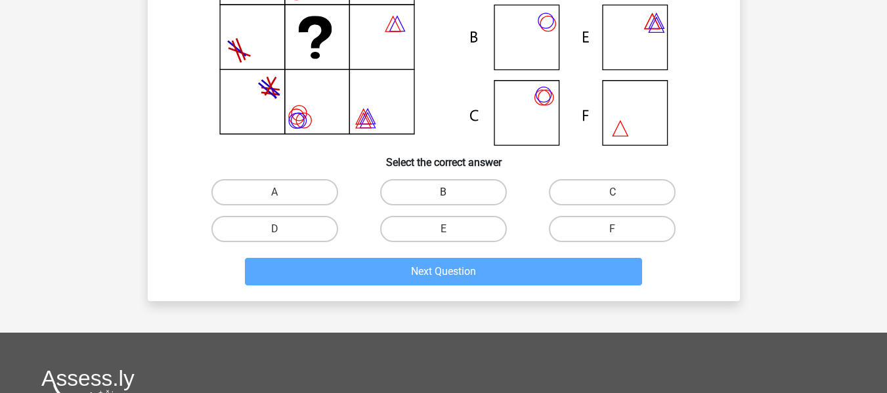
click at [420, 198] on label "B" at bounding box center [443, 192] width 127 height 26
click at [443, 198] on input "B" at bounding box center [447, 196] width 9 height 9
radio input "true"
click at [420, 198] on label "B" at bounding box center [443, 192] width 127 height 26
click at [443, 198] on input "B" at bounding box center [447, 196] width 9 height 9
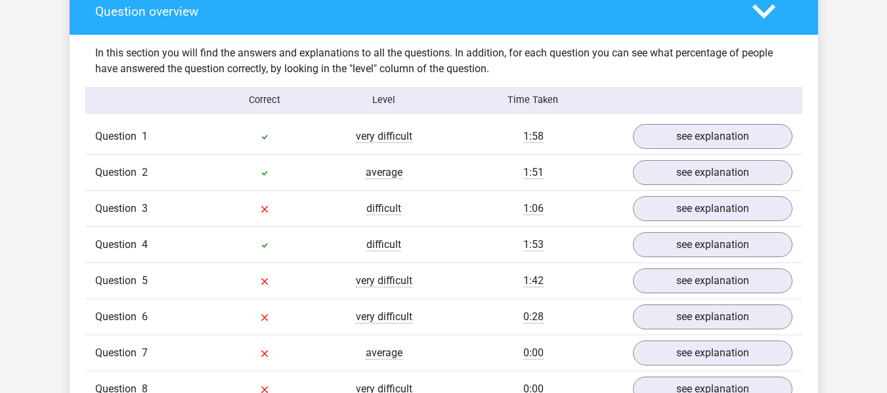
scroll to position [985, 0]
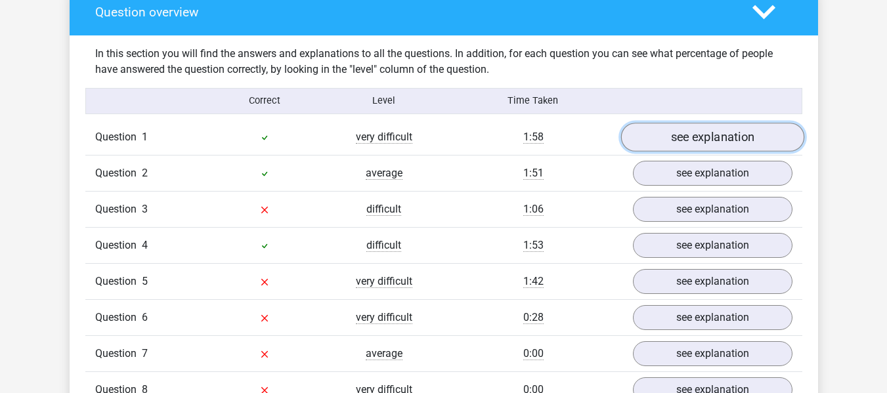
click at [710, 138] on link "see explanation" at bounding box center [712, 137] width 183 height 29
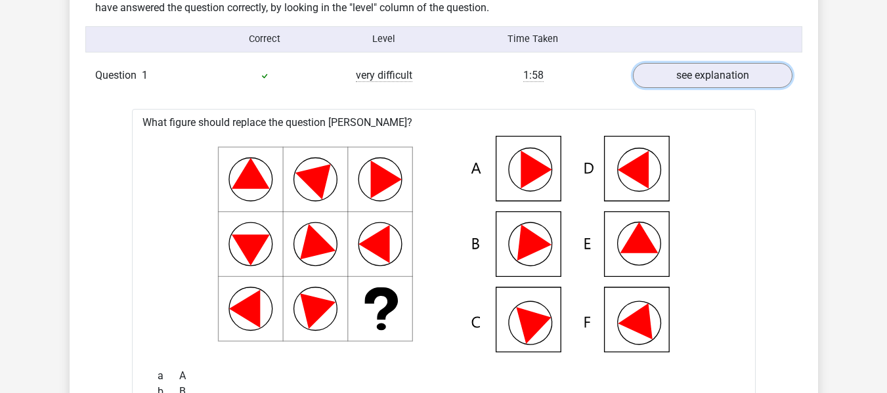
scroll to position [1051, 0]
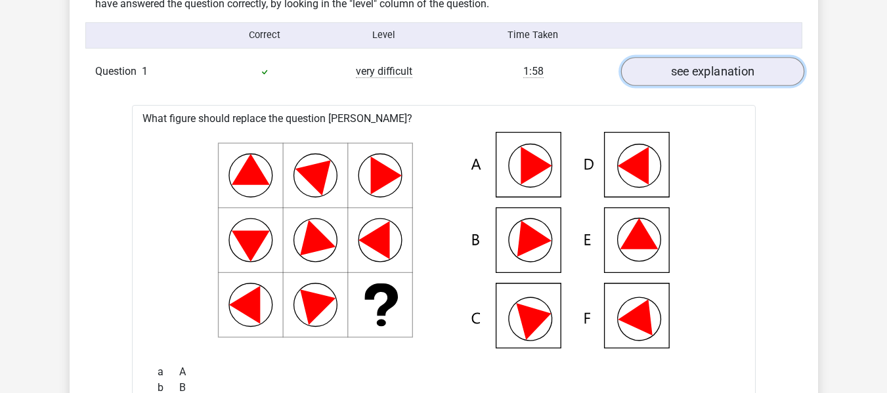
click at [682, 79] on link "see explanation" at bounding box center [712, 71] width 183 height 29
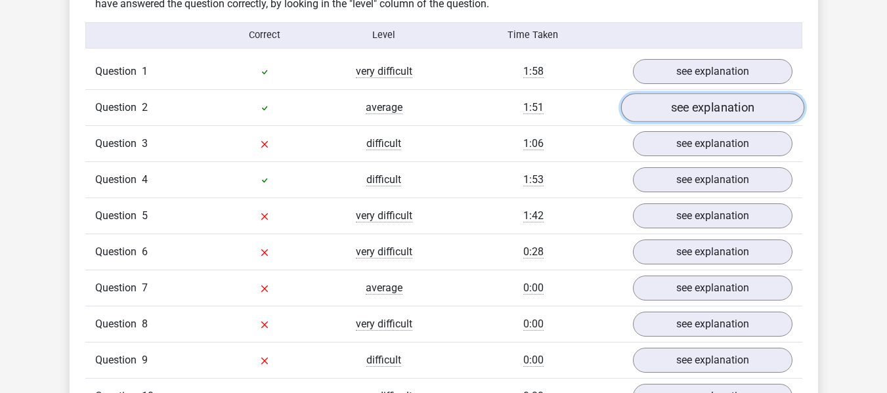
click at [685, 114] on link "see explanation" at bounding box center [712, 107] width 183 height 29
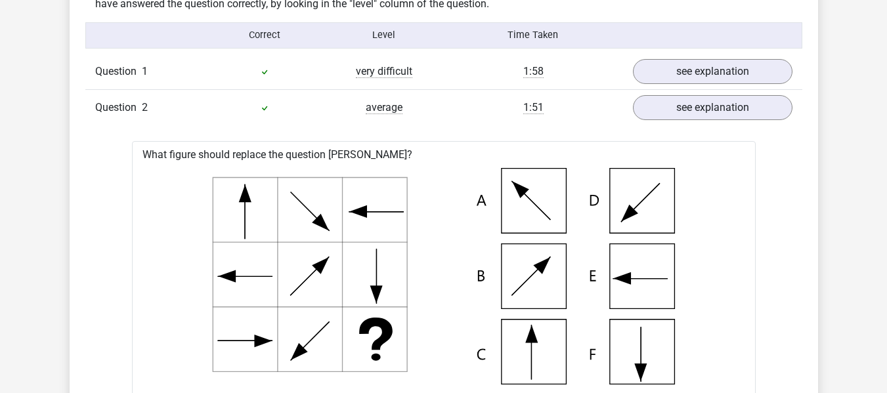
click at [734, 89] on div "Question 2 average 1:51 see explanation" at bounding box center [443, 107] width 717 height 36
click at [730, 76] on link "see explanation" at bounding box center [712, 71] width 183 height 29
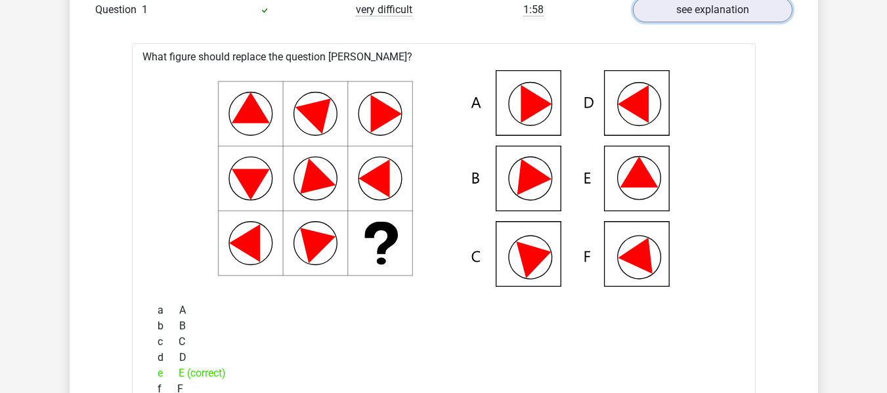
scroll to position [919, 0]
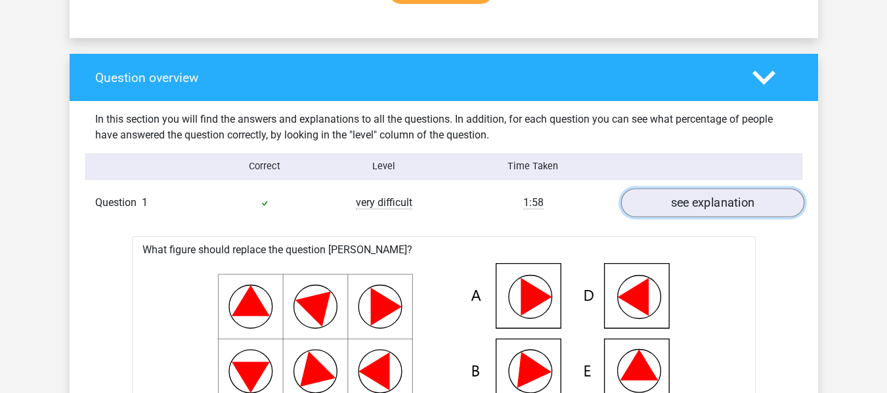
click at [695, 206] on link "see explanation" at bounding box center [712, 202] width 183 height 29
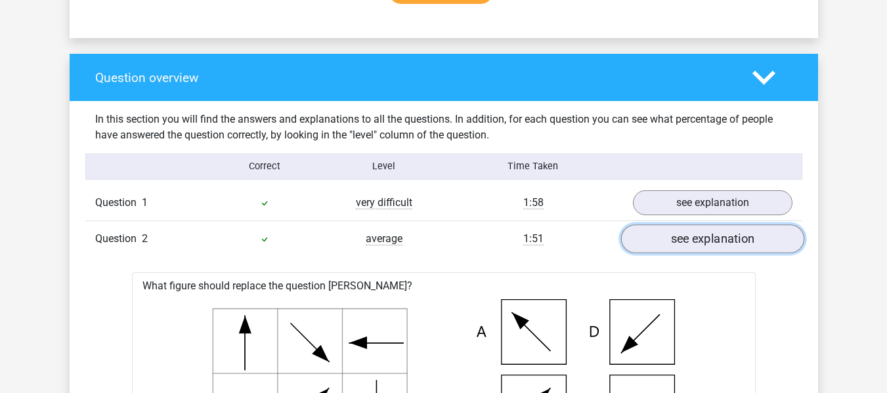
click at [693, 238] on link "see explanation" at bounding box center [712, 239] width 183 height 29
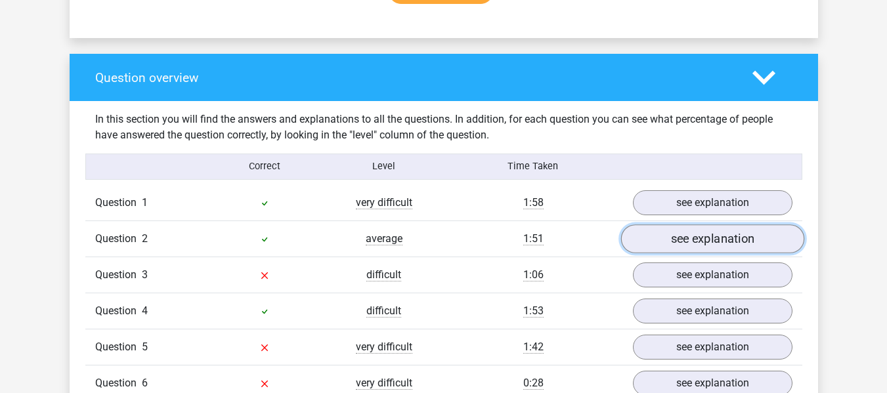
click at [693, 238] on link "see explanation" at bounding box center [712, 239] width 183 height 29
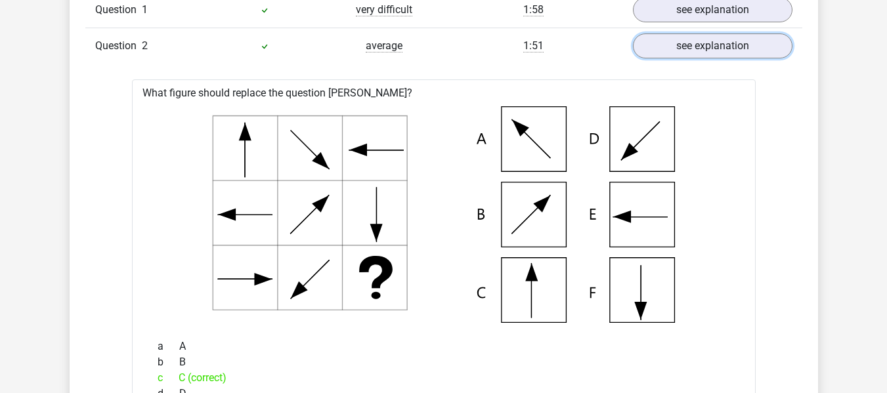
scroll to position [1051, 0]
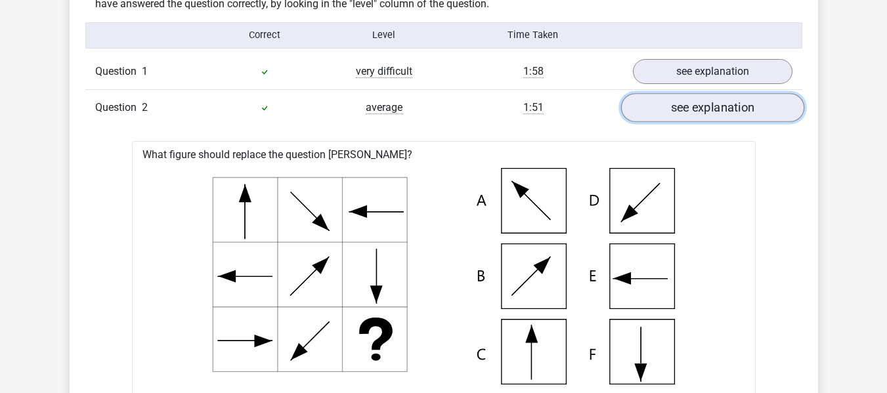
click at [713, 100] on link "see explanation" at bounding box center [712, 107] width 183 height 29
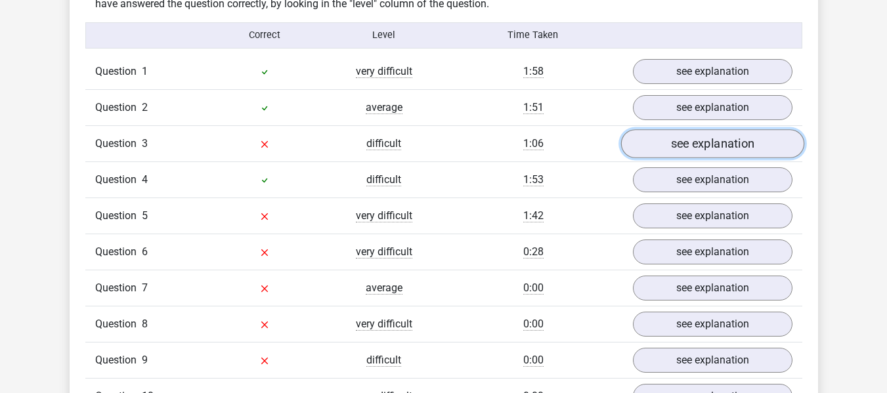
click at [665, 142] on link "see explanation" at bounding box center [712, 143] width 183 height 29
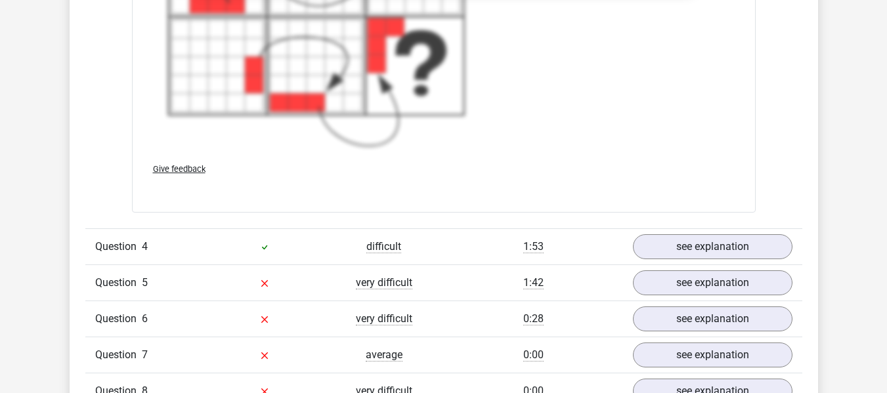
scroll to position [1707, 0]
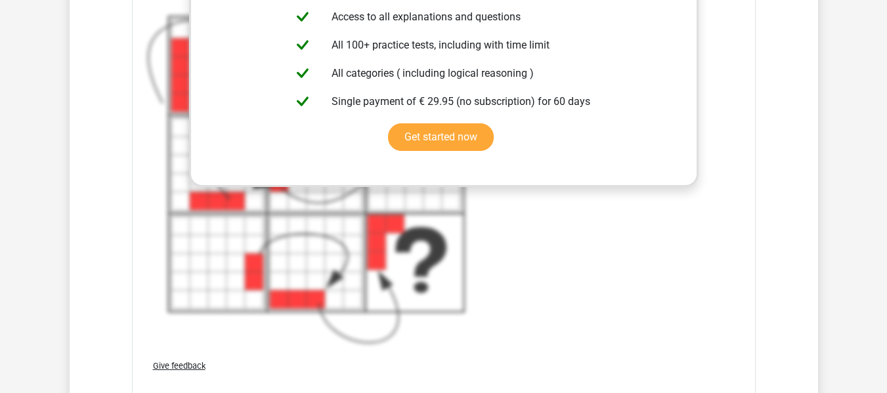
click at [608, 295] on div "From left to right, each step a block is added to the 'front' of the figure. Th…" at bounding box center [444, 132] width 592 height 433
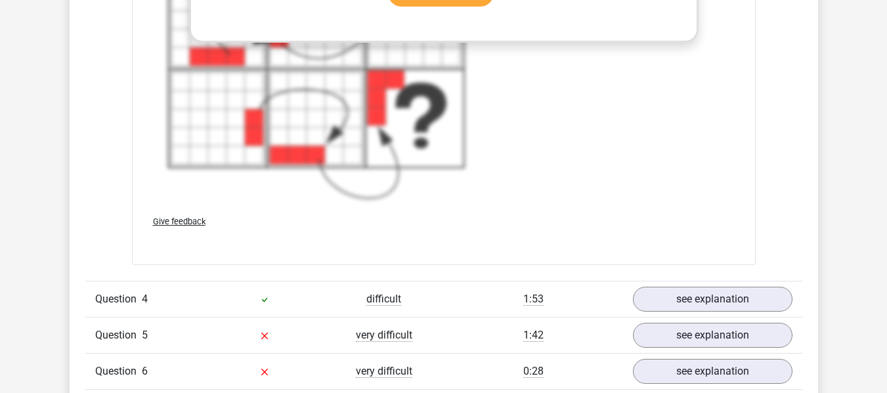
scroll to position [1904, 0]
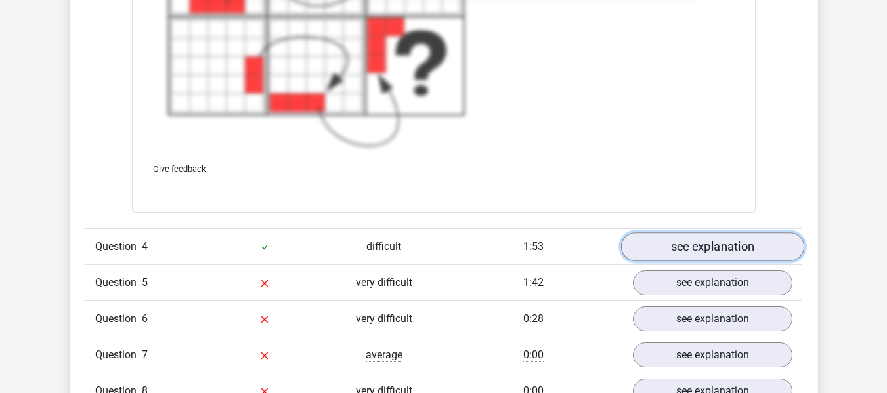
click at [715, 240] on link "see explanation" at bounding box center [712, 246] width 183 height 29
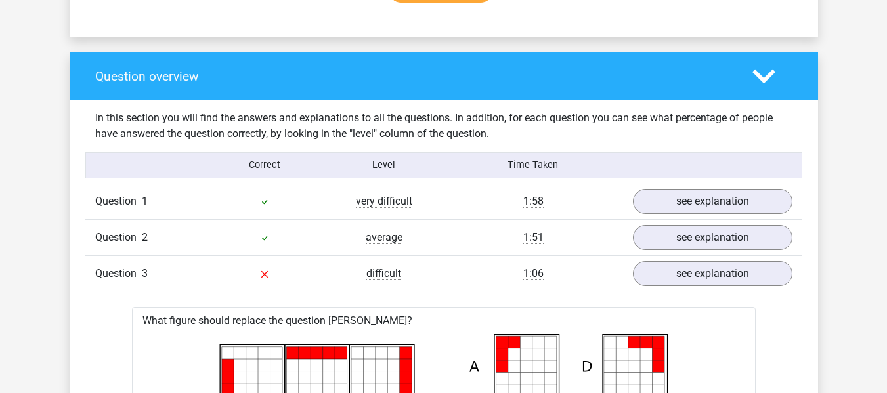
scroll to position [919, 0]
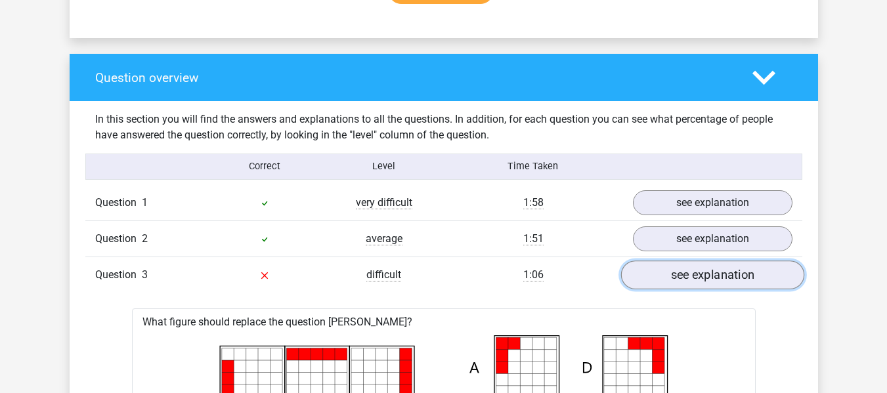
click at [701, 274] on link "see explanation" at bounding box center [712, 275] width 183 height 29
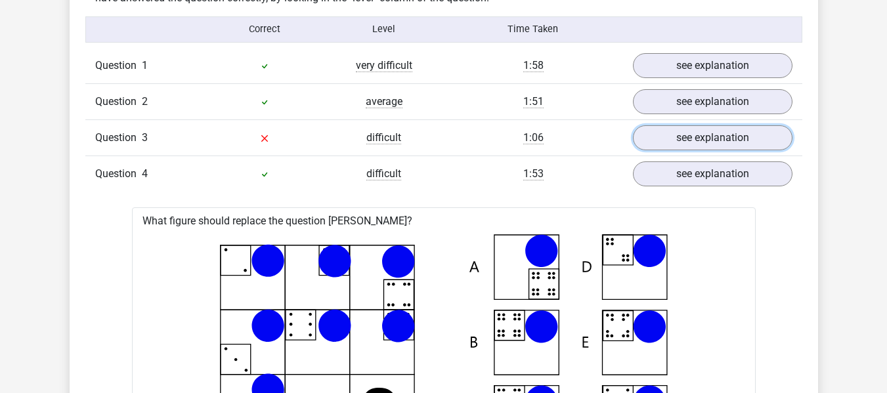
scroll to position [1051, 0]
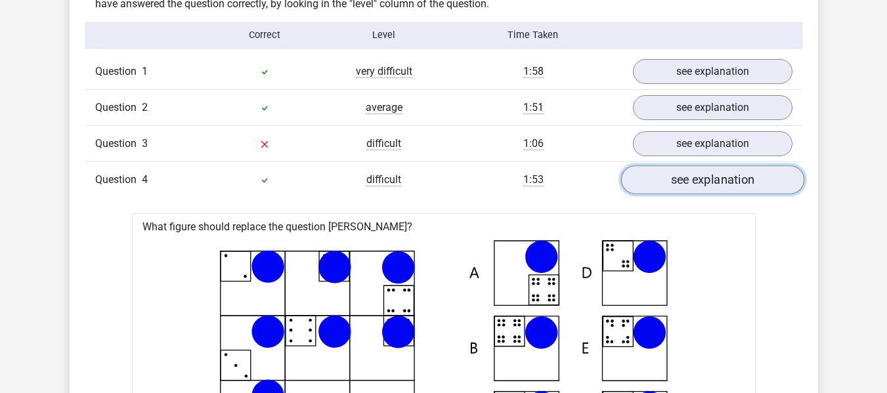
click at [677, 177] on link "see explanation" at bounding box center [712, 179] width 183 height 29
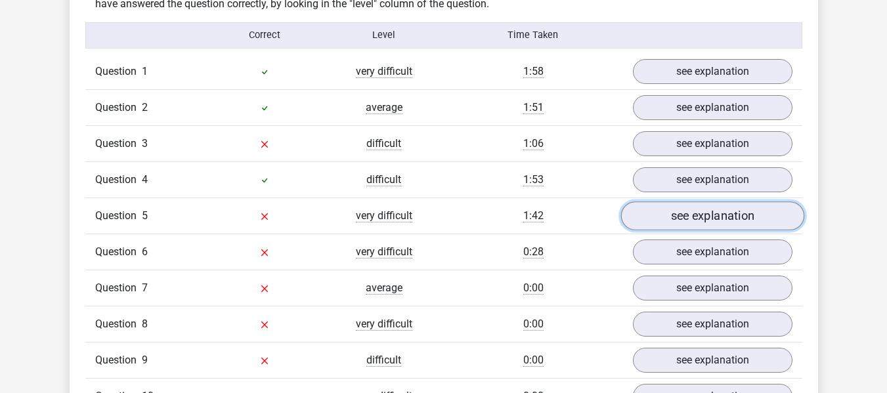
click at [680, 216] on link "see explanation" at bounding box center [712, 216] width 183 height 29
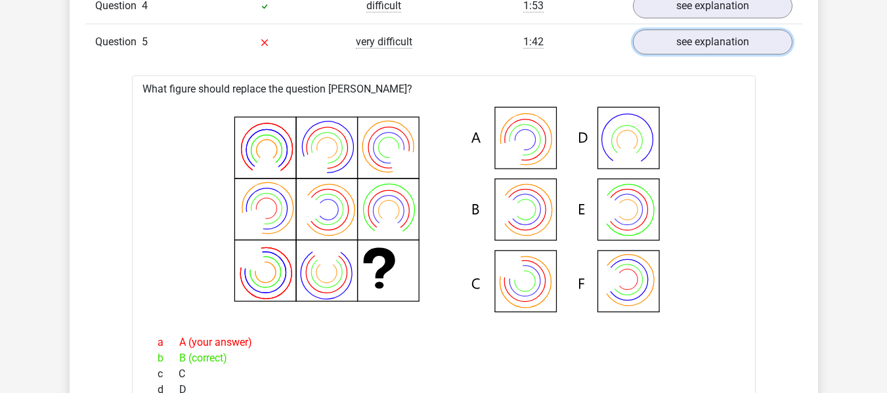
scroll to position [1248, 0]
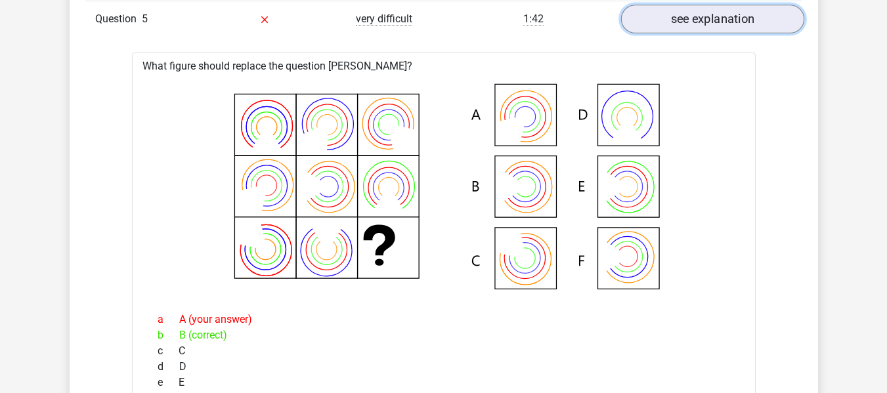
click at [689, 24] on link "see explanation" at bounding box center [712, 19] width 183 height 29
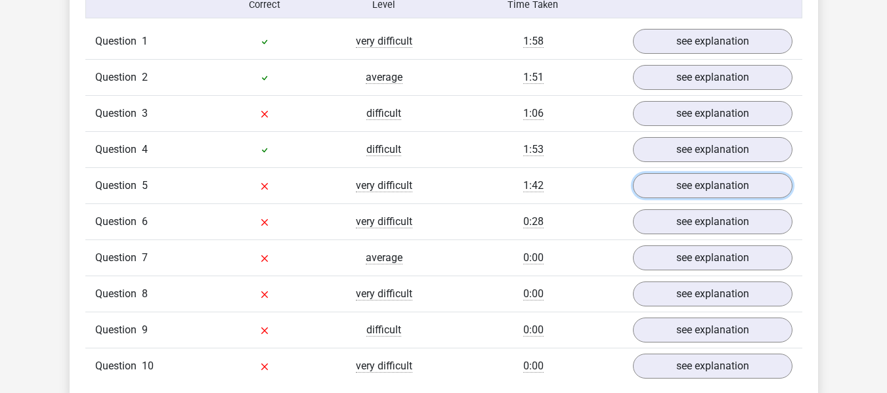
scroll to position [1051, 0]
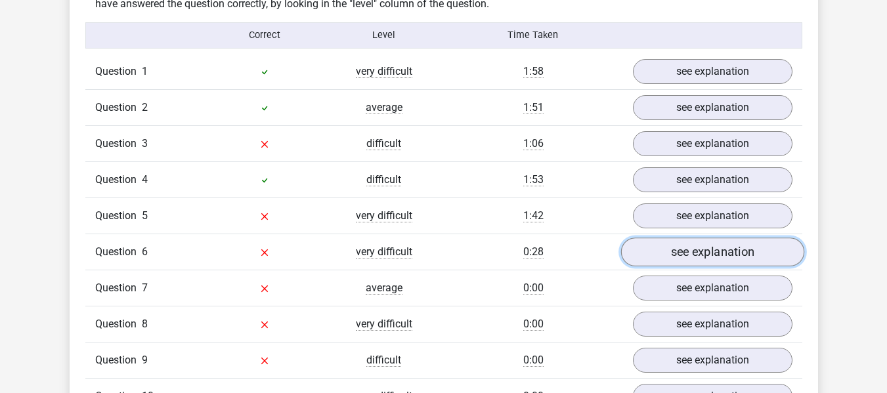
click at [664, 249] on link "see explanation" at bounding box center [712, 252] width 183 height 29
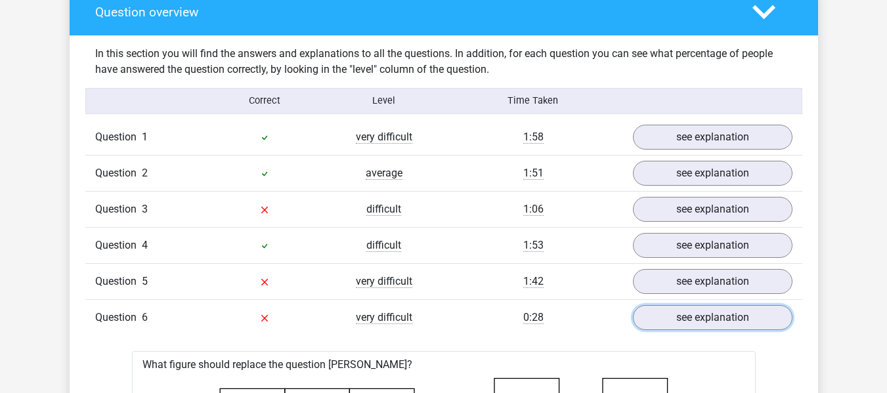
scroll to position [1116, 0]
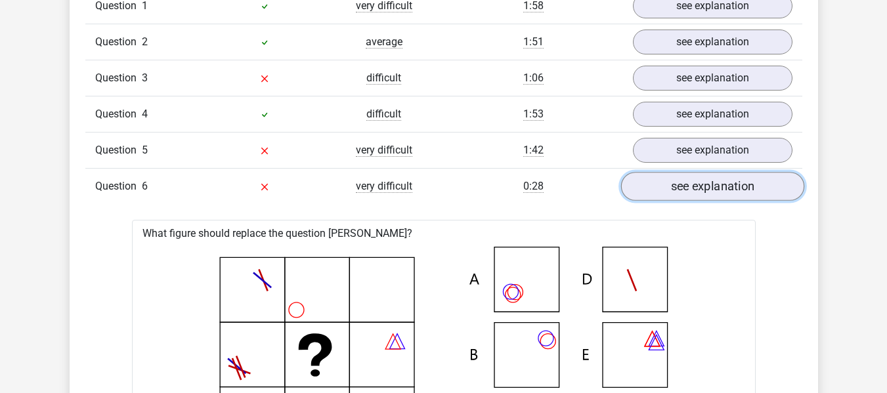
click at [689, 189] on link "see explanation" at bounding box center [712, 186] width 183 height 29
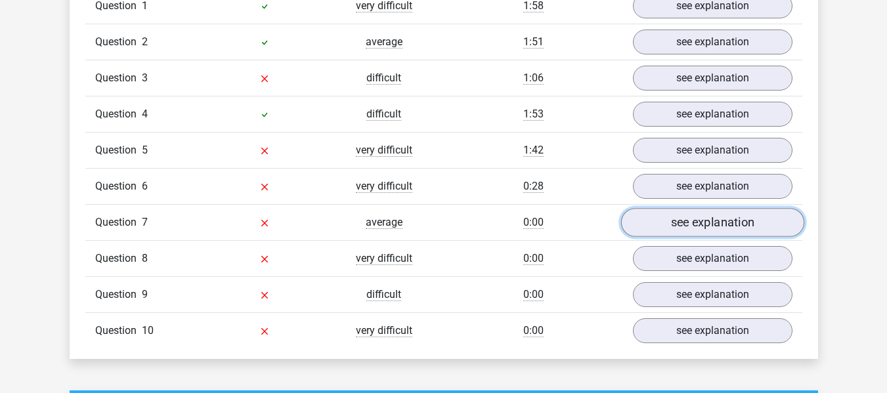
click at [683, 221] on link "see explanation" at bounding box center [712, 222] width 183 height 29
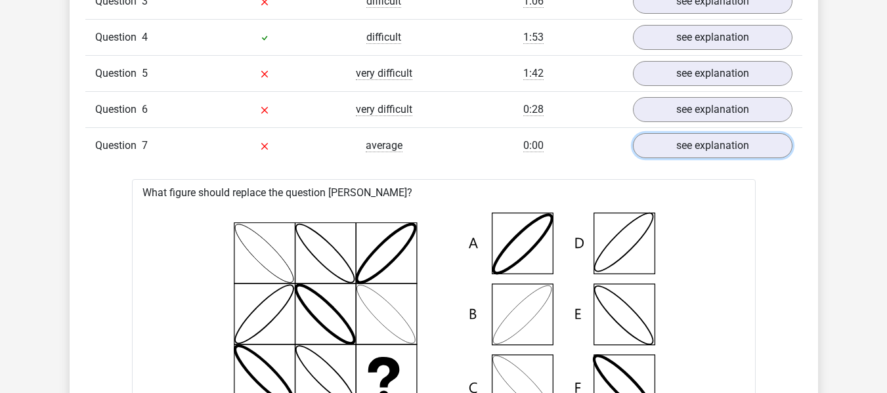
scroll to position [1182, 0]
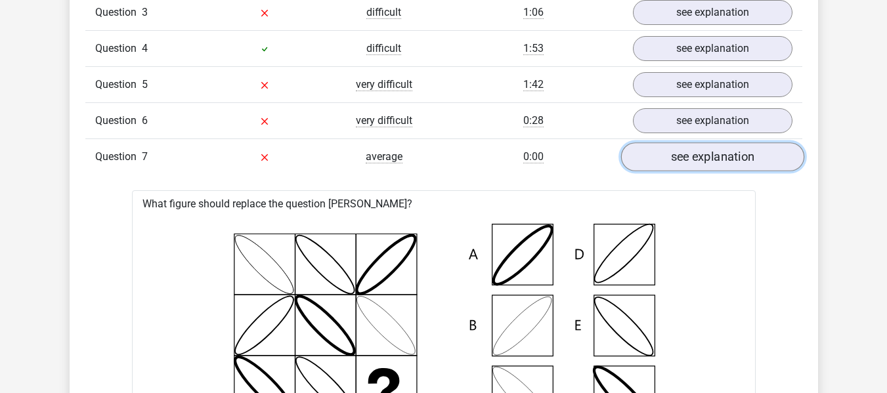
click at [680, 154] on link "see explanation" at bounding box center [712, 156] width 183 height 29
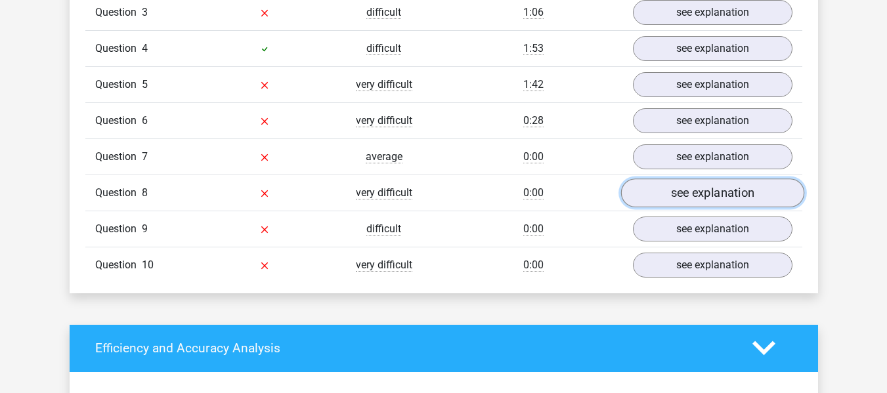
click at [684, 195] on link "see explanation" at bounding box center [712, 193] width 183 height 29
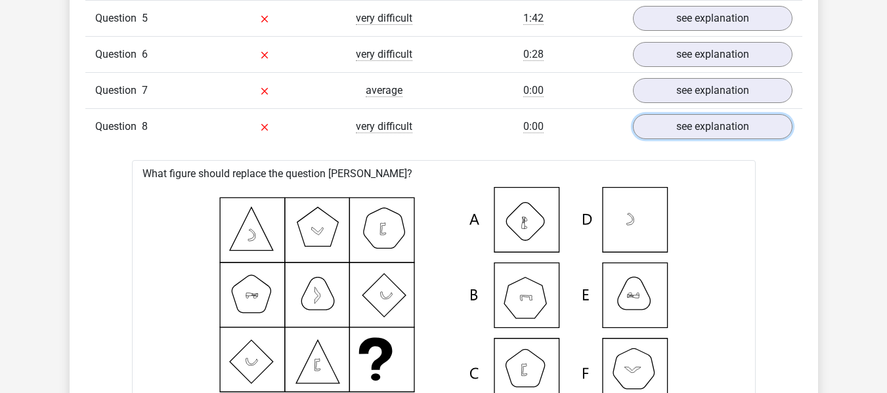
scroll to position [1248, 0]
click at [699, 133] on link "see explanation" at bounding box center [712, 127] width 183 height 29
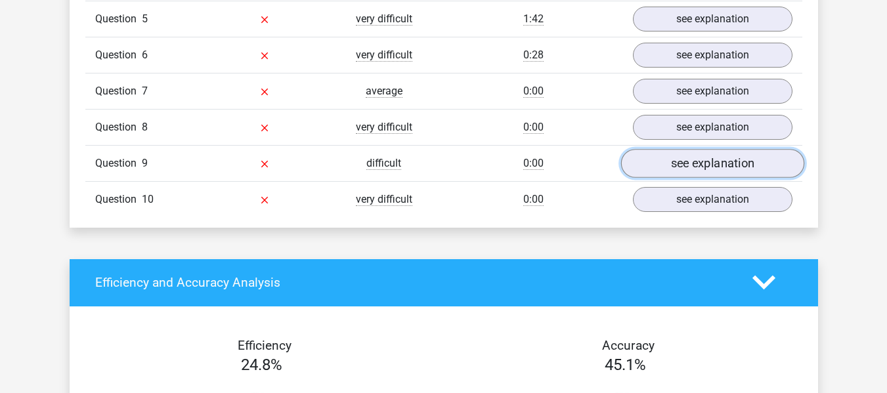
click at [684, 167] on link "see explanation" at bounding box center [712, 163] width 183 height 29
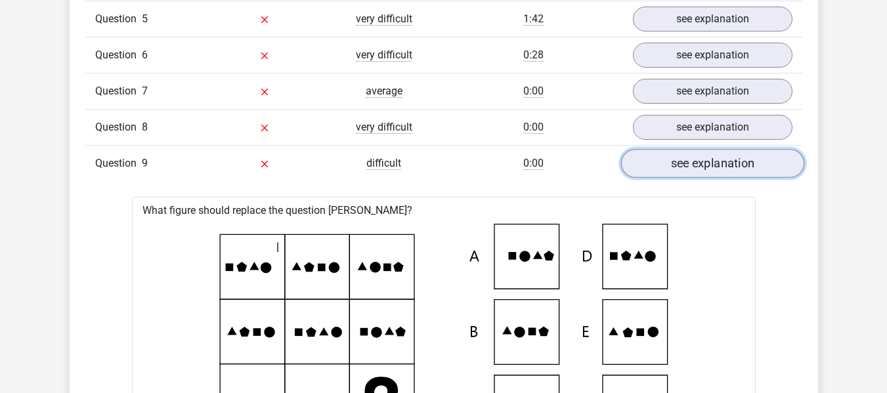
click at [695, 167] on link "see explanation" at bounding box center [712, 163] width 183 height 29
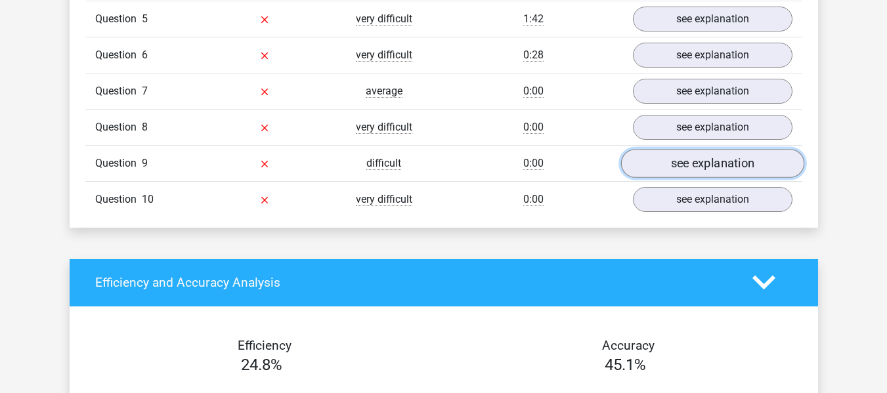
click at [687, 167] on link "see explanation" at bounding box center [712, 163] width 183 height 29
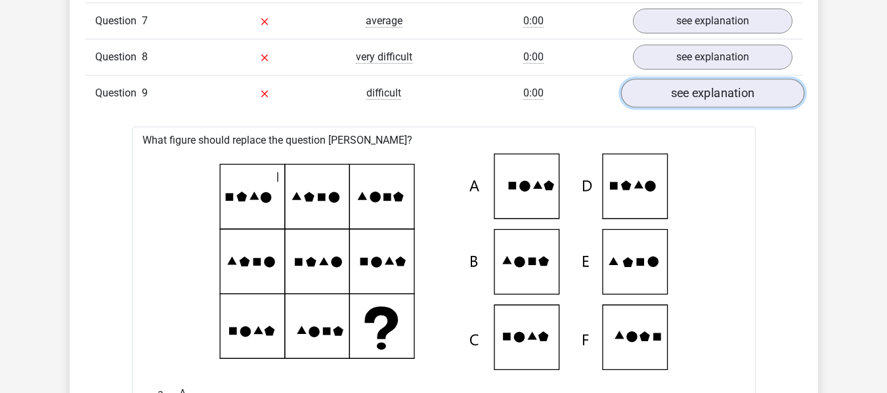
scroll to position [1182, 0]
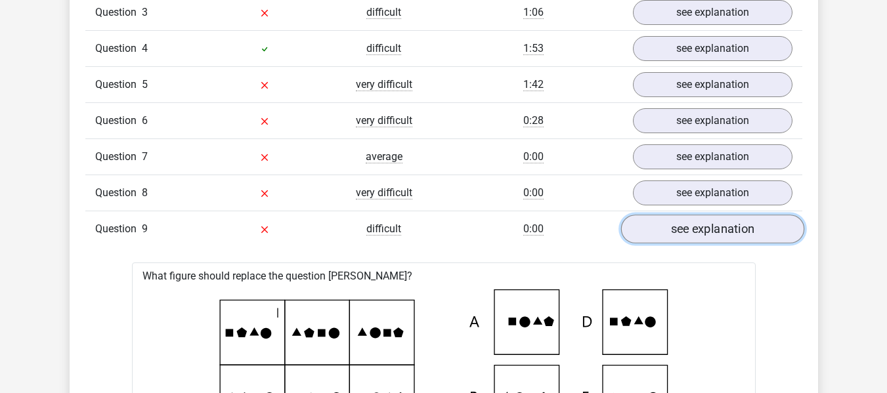
click at [695, 232] on link "see explanation" at bounding box center [712, 229] width 183 height 29
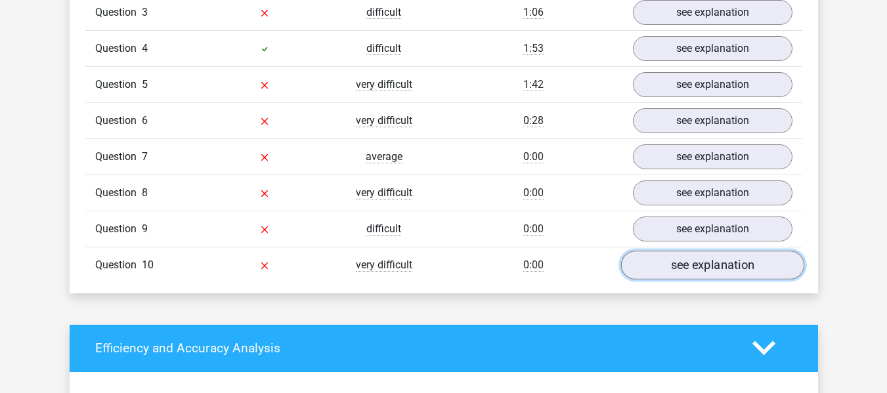
click at [676, 261] on link "see explanation" at bounding box center [712, 265] width 183 height 29
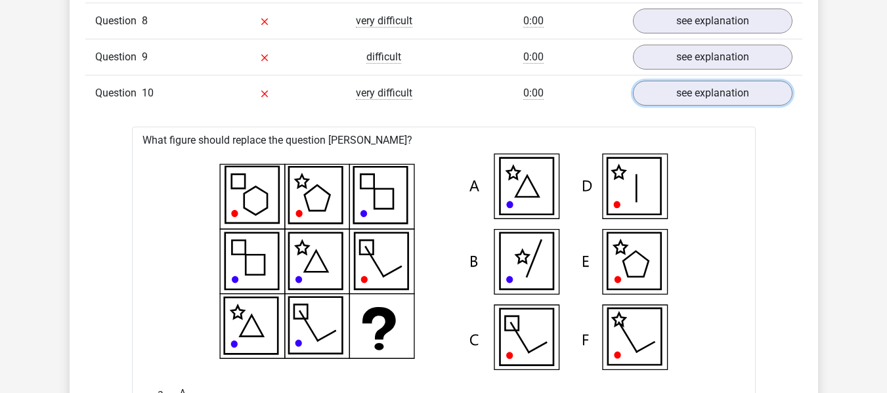
scroll to position [1274, 0]
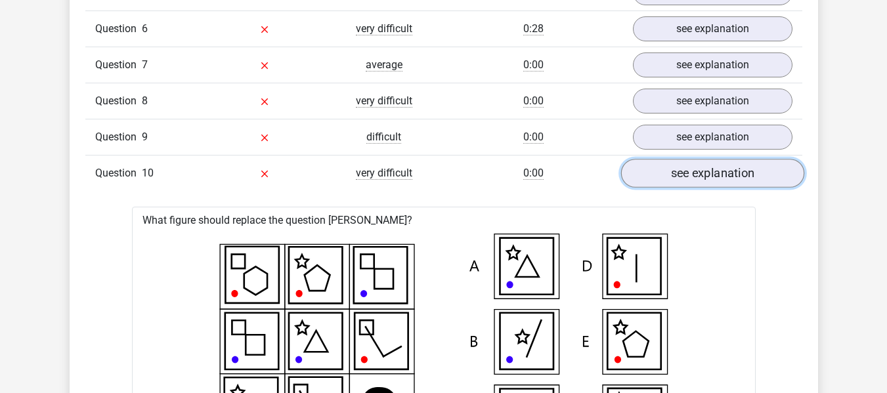
click at [670, 176] on link "see explanation" at bounding box center [712, 173] width 183 height 29
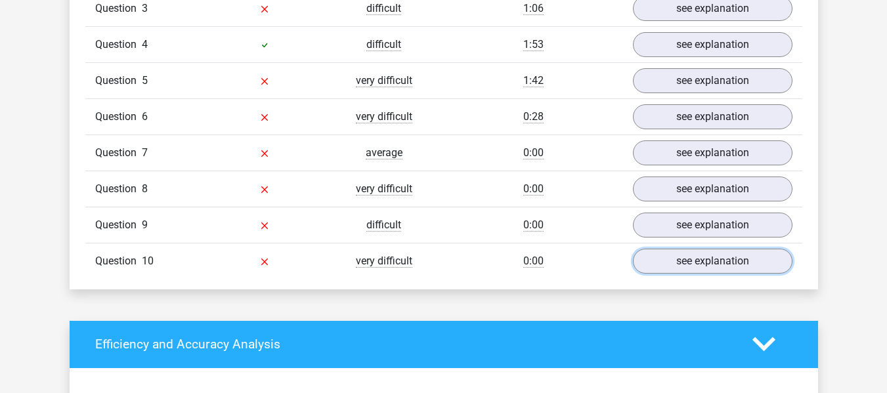
scroll to position [1077, 0]
